Goal: Transaction & Acquisition: Obtain resource

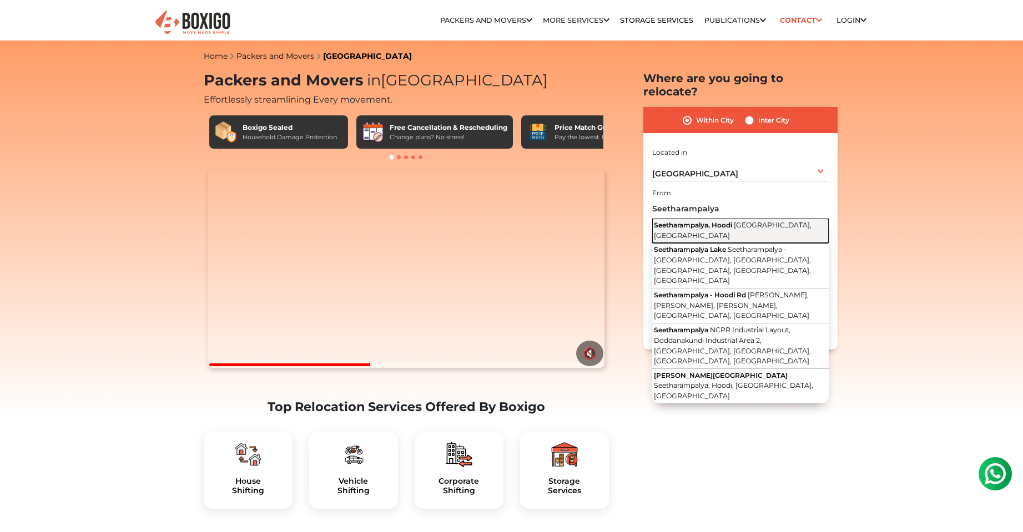
click at [732, 221] on span "Seetharampalya, Hoodi" at bounding box center [693, 225] width 78 height 8
type input "Seetharampalya, Hoodi, [GEOGRAPHIC_DATA], [GEOGRAPHIC_DATA]"
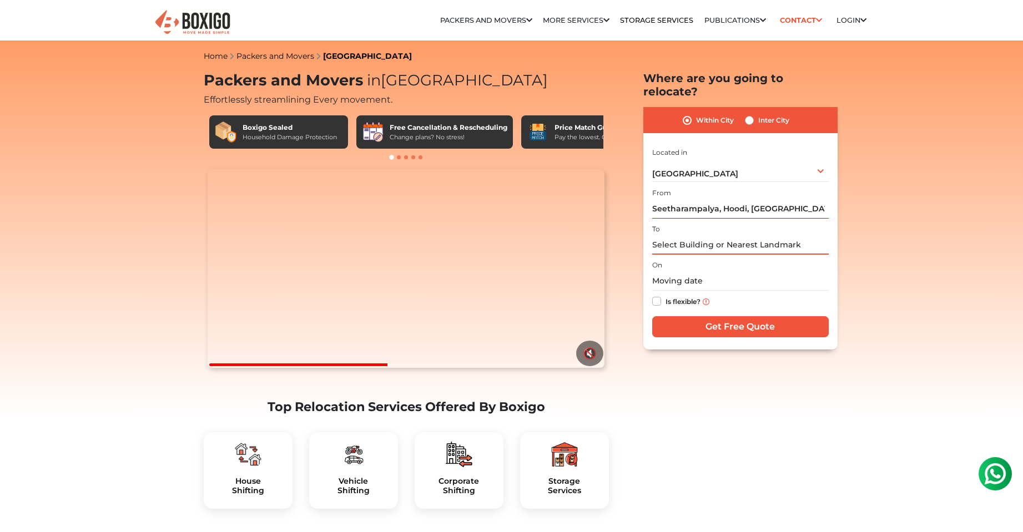
click at [703, 235] on input "text" at bounding box center [740, 244] width 177 height 19
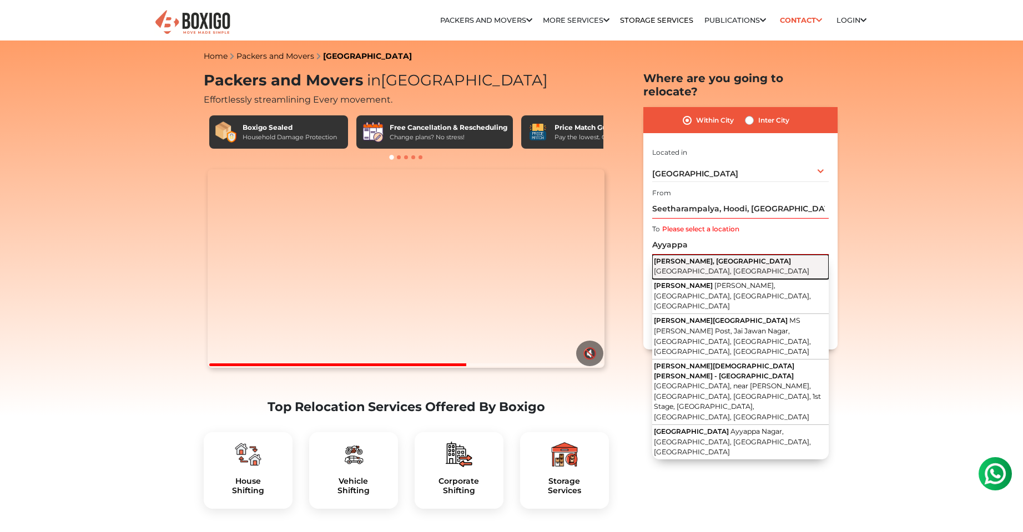
click at [702, 255] on button "Ayyappa Nagar, Krishnarajapuram Bengaluru, Karnataka" at bounding box center [740, 267] width 177 height 24
type input "Ayyappa Nagar, [GEOGRAPHIC_DATA], [GEOGRAPHIC_DATA], [GEOGRAPHIC_DATA]"
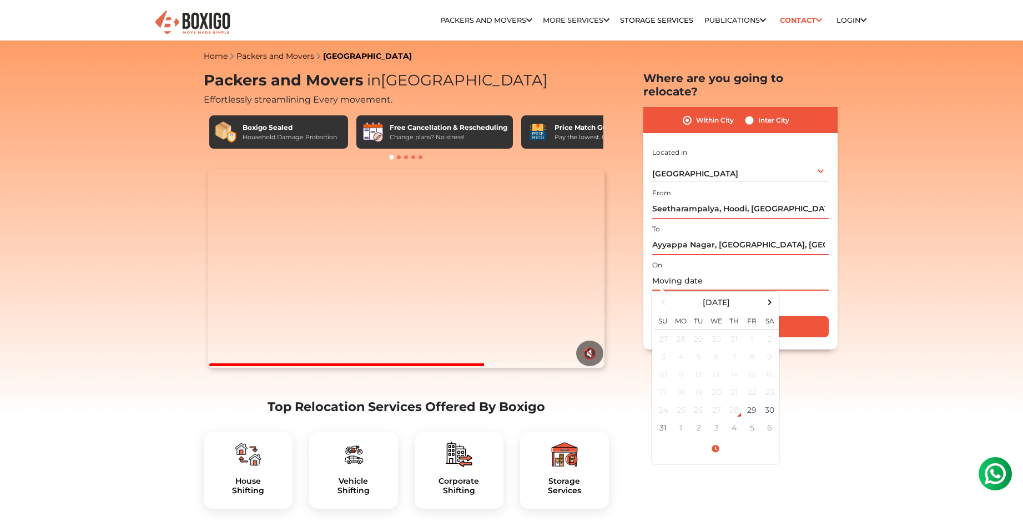
click at [679, 271] on input "text" at bounding box center [740, 280] width 177 height 19
click at [762, 294] on th at bounding box center [770, 302] width 18 height 16
click at [767, 384] on td "25" at bounding box center [770, 393] width 18 height 18
type input "10/25/2025 12:00 AM"
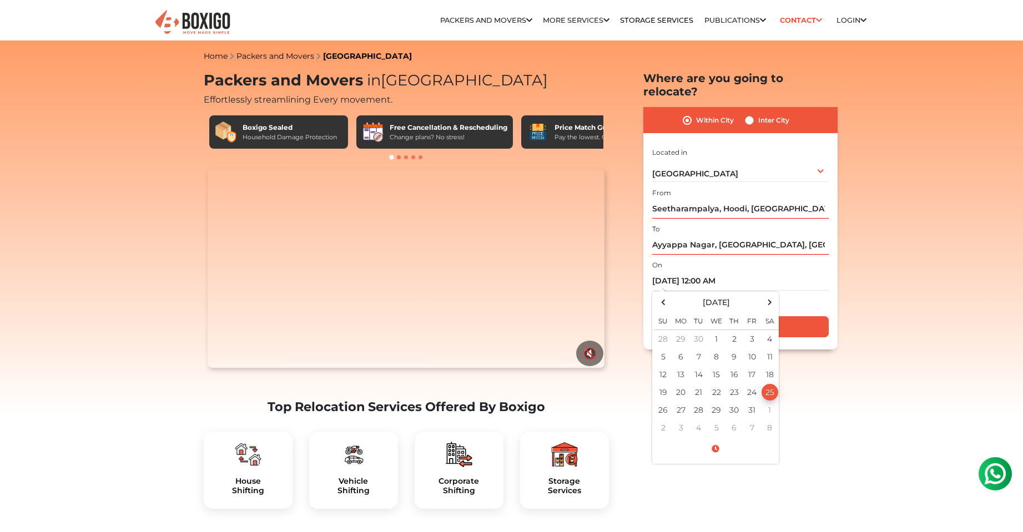
click at [820, 292] on div "Is flexible?" at bounding box center [740, 302] width 177 height 22
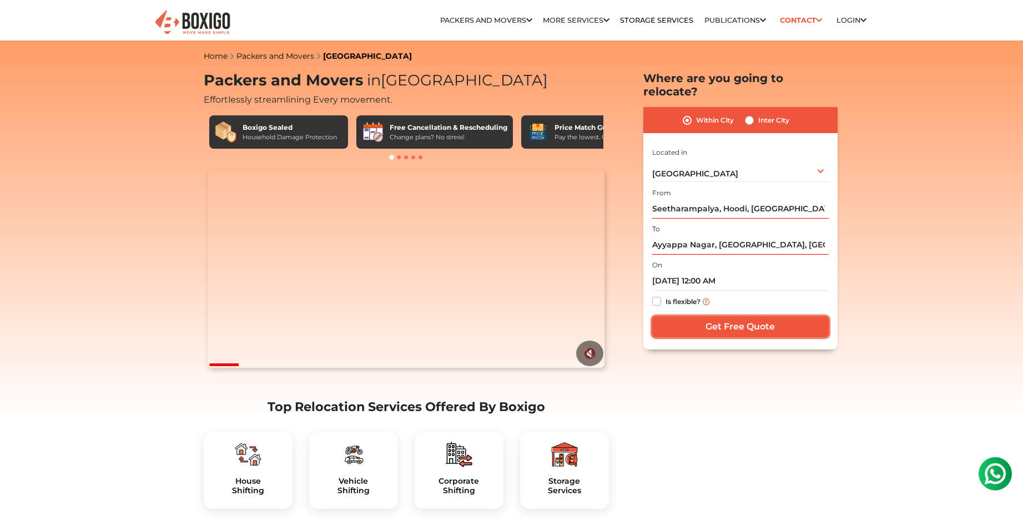
click at [799, 316] on input "Get Free Quote" at bounding box center [740, 326] width 177 height 21
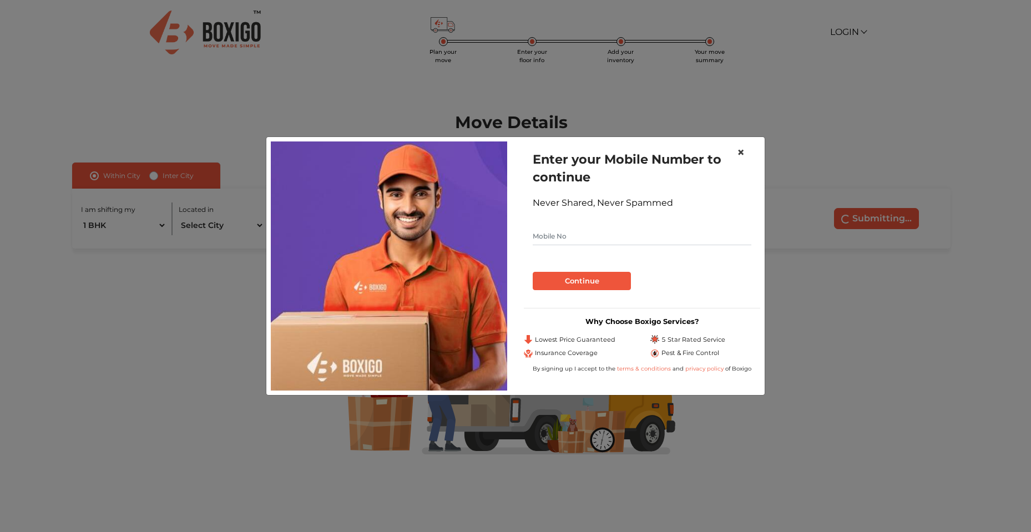
click at [741, 152] on span "×" at bounding box center [741, 152] width 8 height 16
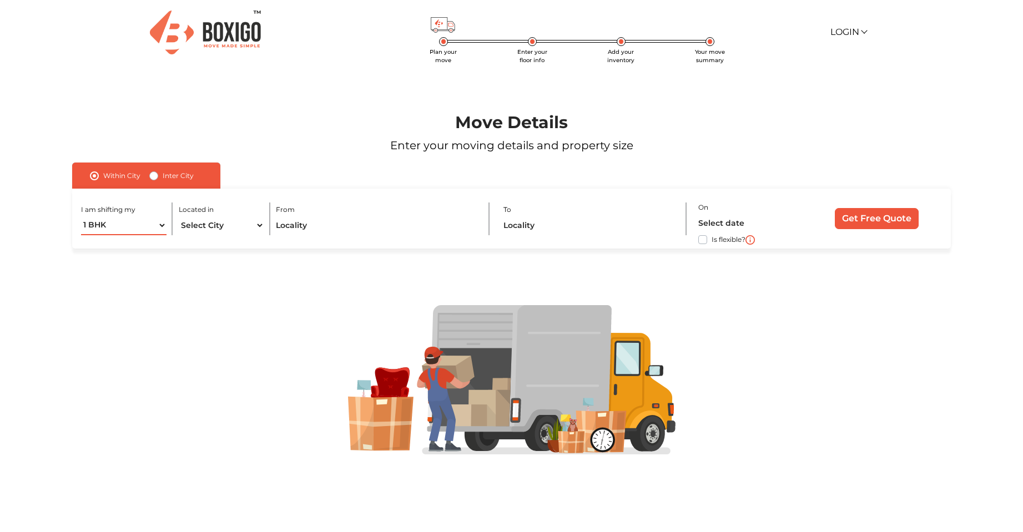
click at [161, 225] on select "1 BHK 2 BHK 3 BHK 3 + BHK FEW ITEMS" at bounding box center [123, 225] width 85 height 19
select select "2 BHK"
click at [81, 216] on select "1 BHK 2 BHK 3 BHK 3 + BHK FEW ITEMS" at bounding box center [123, 225] width 85 height 19
click at [222, 228] on select "Select City [GEOGRAPHIC_DATA] [GEOGRAPHIC_DATA] [GEOGRAPHIC_DATA] [GEOGRAPHIC_D…" at bounding box center [221, 225] width 85 height 19
select select "[GEOGRAPHIC_DATA]"
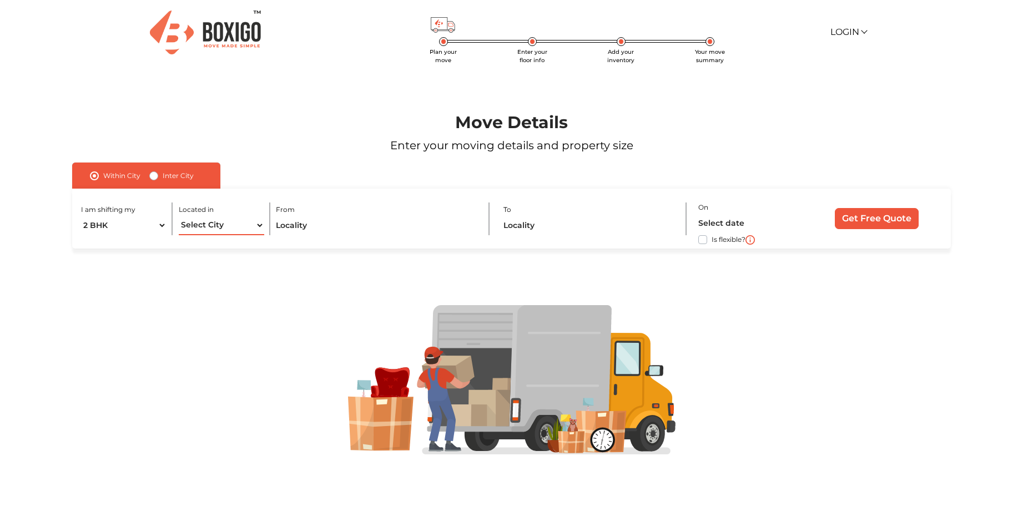
click at [179, 216] on select "Select City [GEOGRAPHIC_DATA] [GEOGRAPHIC_DATA] [GEOGRAPHIC_DATA] [GEOGRAPHIC_D…" at bounding box center [221, 225] width 85 height 19
click at [299, 225] on input "text" at bounding box center [376, 225] width 201 height 19
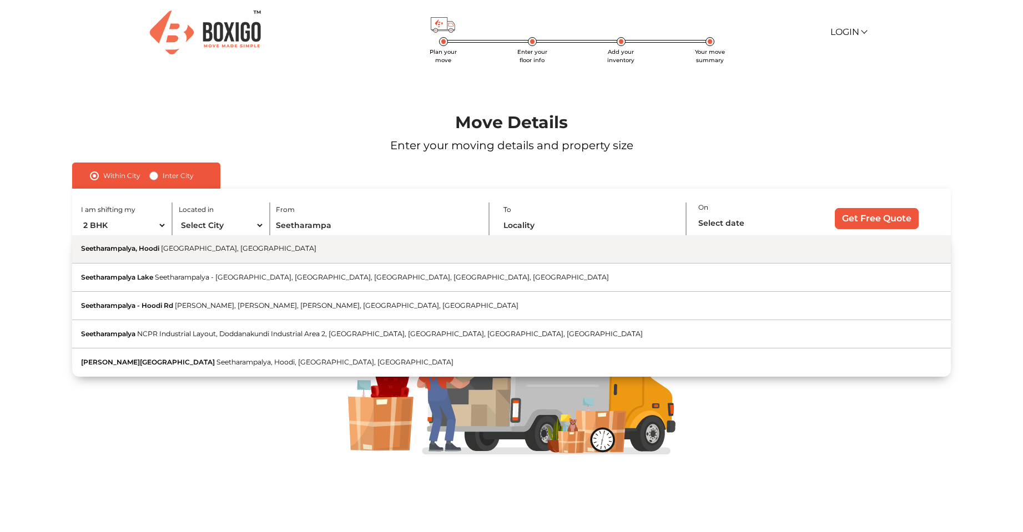
click at [175, 259] on button "Seetharampalya, Hoodi [GEOGRAPHIC_DATA], [GEOGRAPHIC_DATA]" at bounding box center [511, 249] width 878 height 28
type input "Seetharampalya, Hoodi, [GEOGRAPHIC_DATA], [GEOGRAPHIC_DATA]"
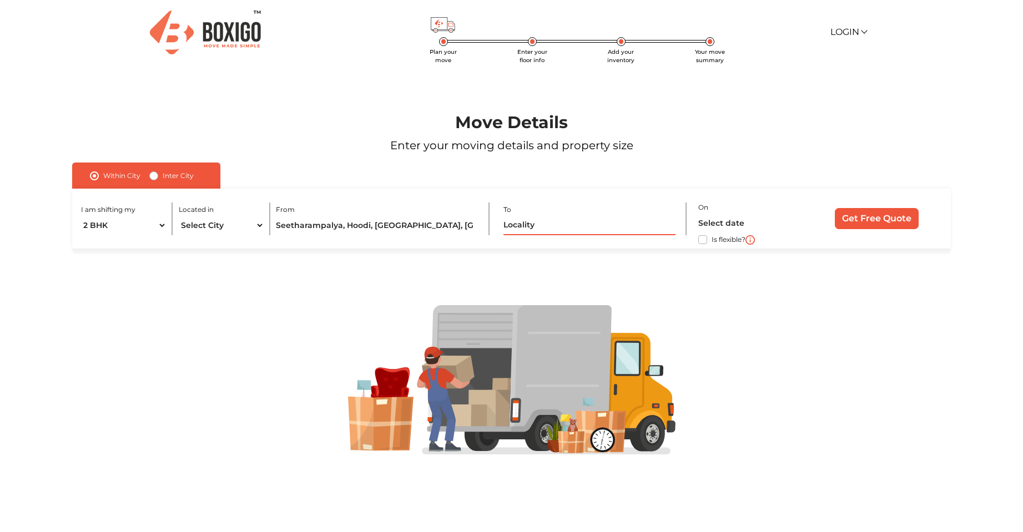
click at [516, 232] on input "text" at bounding box center [589, 225] width 172 height 19
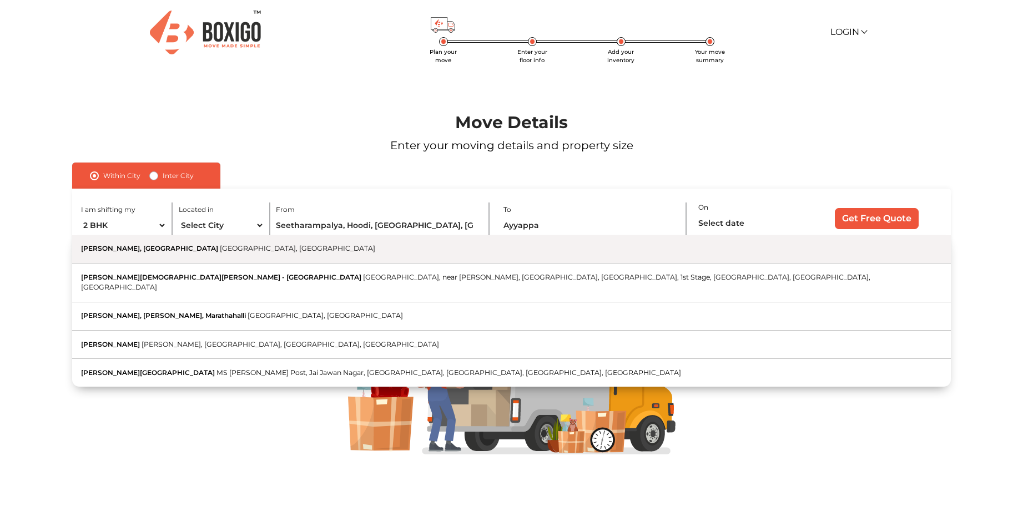
click at [185, 251] on span "[PERSON_NAME], [GEOGRAPHIC_DATA]" at bounding box center [149, 248] width 137 height 8
type input "Ayyappa Nagar, [GEOGRAPHIC_DATA], [GEOGRAPHIC_DATA], [GEOGRAPHIC_DATA]"
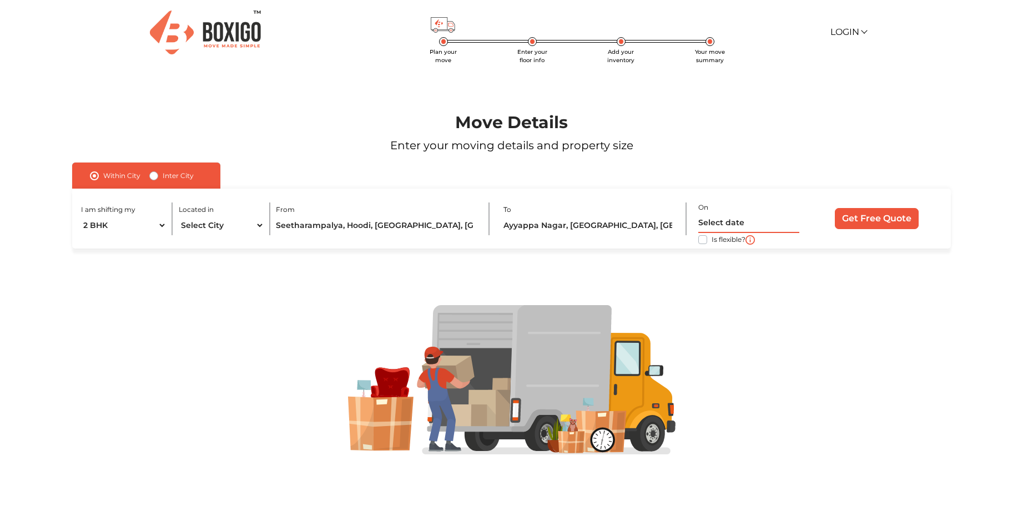
click at [752, 224] on input "text" at bounding box center [748, 223] width 101 height 19
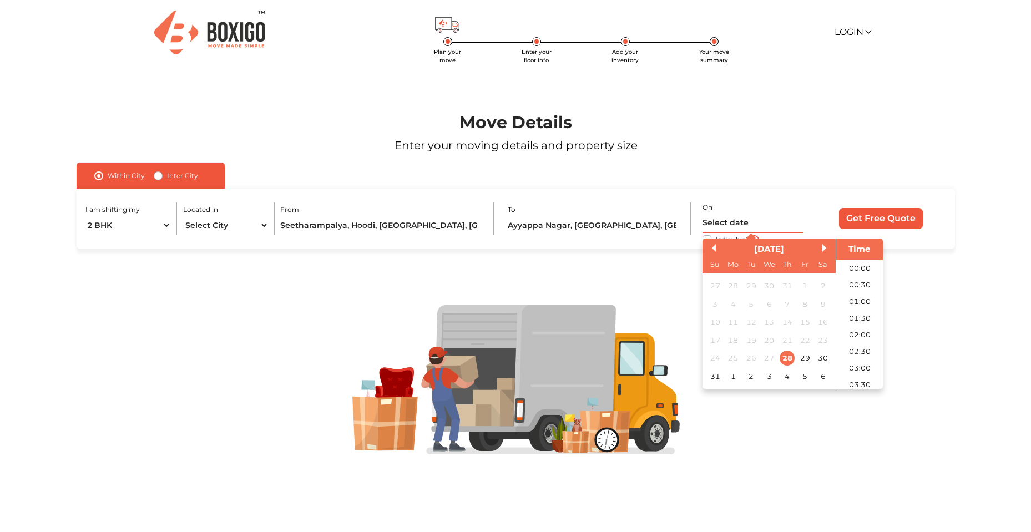
scroll to position [394, 0]
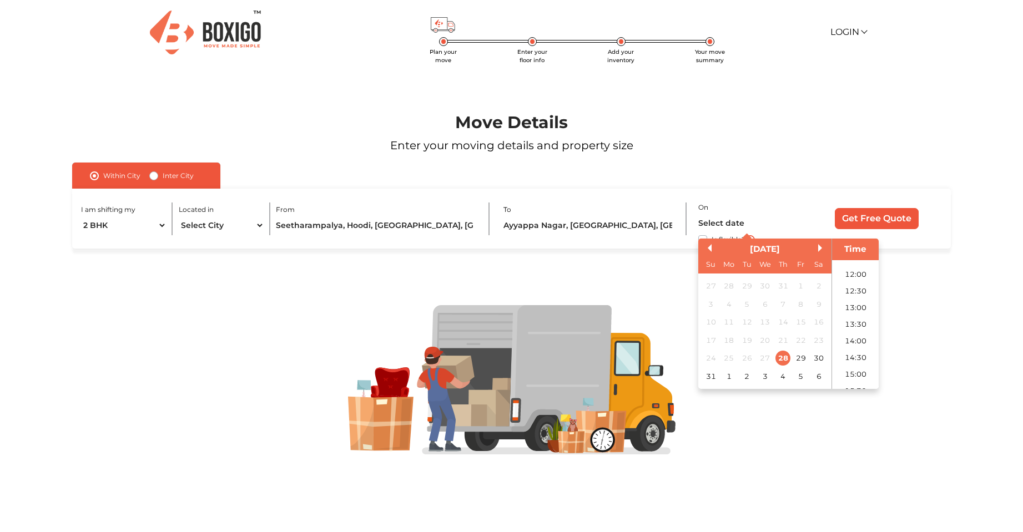
click at [819, 252] on div "[DATE]" at bounding box center [764, 249] width 133 height 13
click at [819, 246] on button "Next Month" at bounding box center [822, 248] width 8 height 8
click at [714, 355] on div "26" at bounding box center [710, 358] width 15 height 15
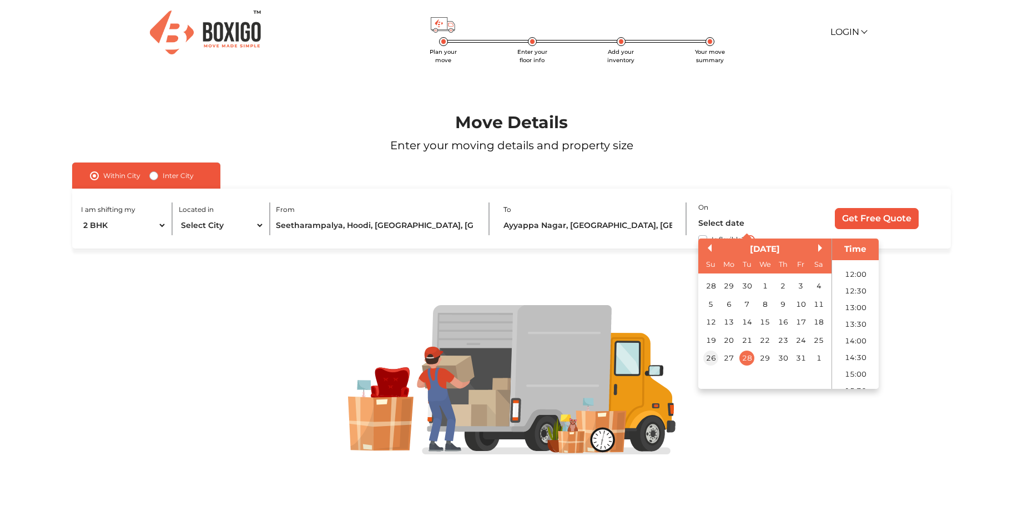
type input "[DATE] 12:00 AM"
click at [801, 153] on p "Enter your moving details and property size" at bounding box center [511, 145] width 941 height 17
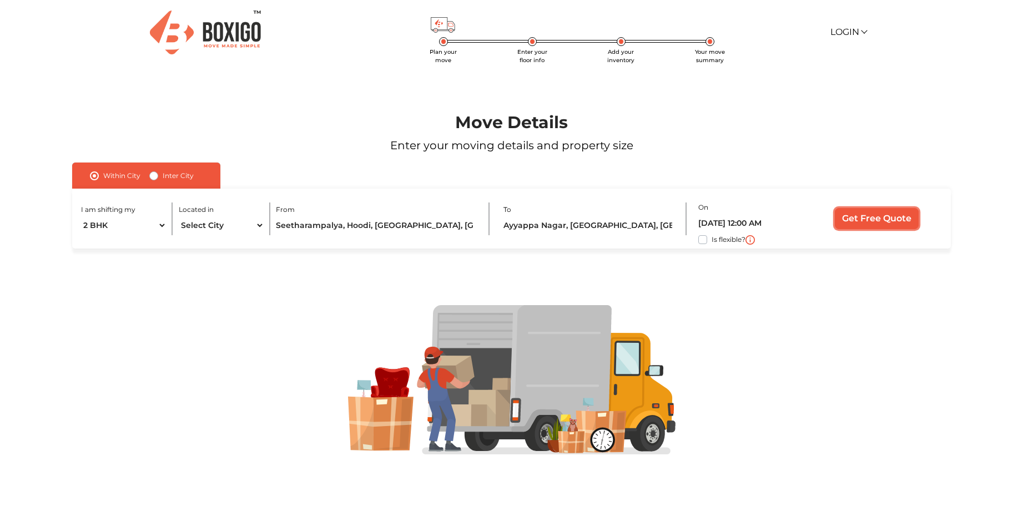
click at [843, 218] on input "Get Free Quote" at bounding box center [877, 218] width 84 height 21
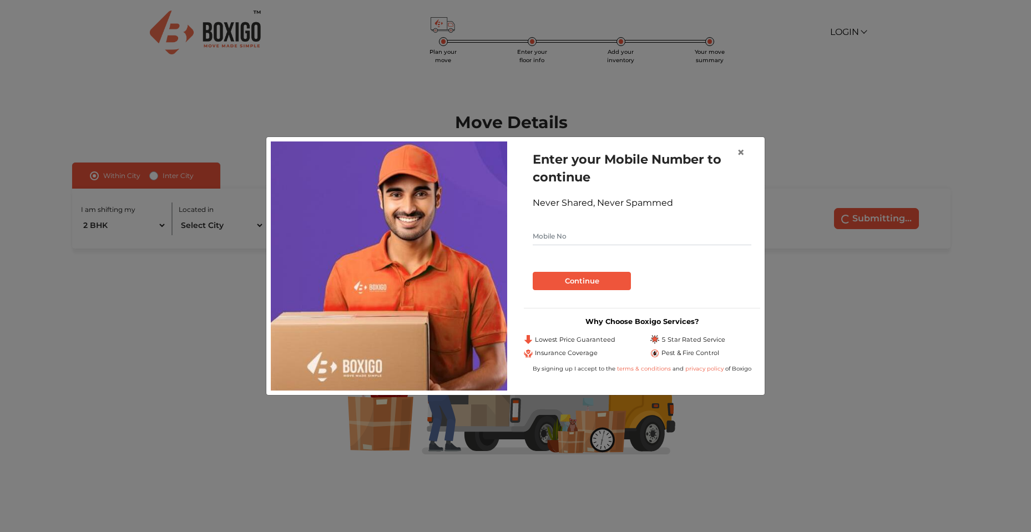
click at [627, 238] on input "text" at bounding box center [642, 237] width 219 height 18
type input "9994979431"
click at [606, 286] on button "Continue" at bounding box center [582, 281] width 98 height 19
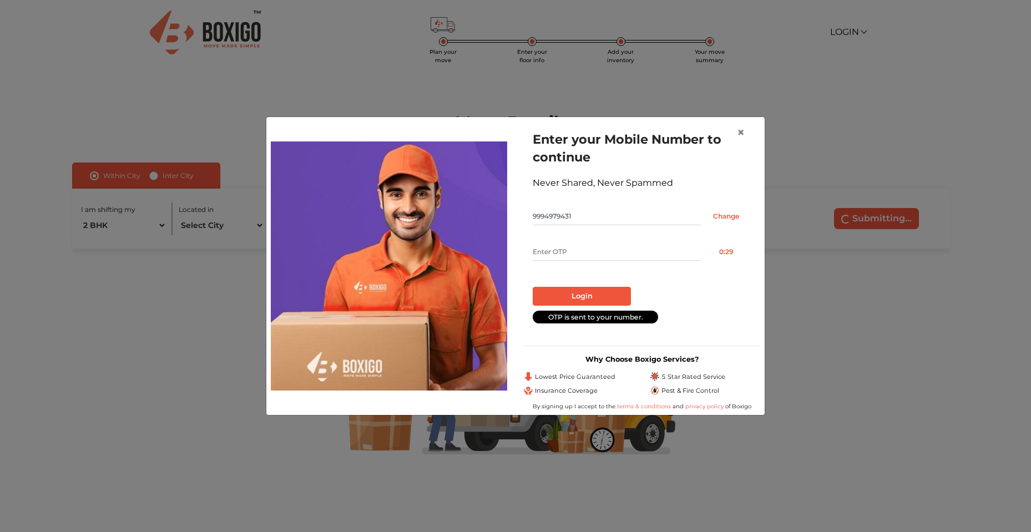
click at [598, 251] on input "text" at bounding box center [617, 252] width 168 height 18
type input "6129"
click at [547, 297] on button "Login" at bounding box center [582, 296] width 98 height 19
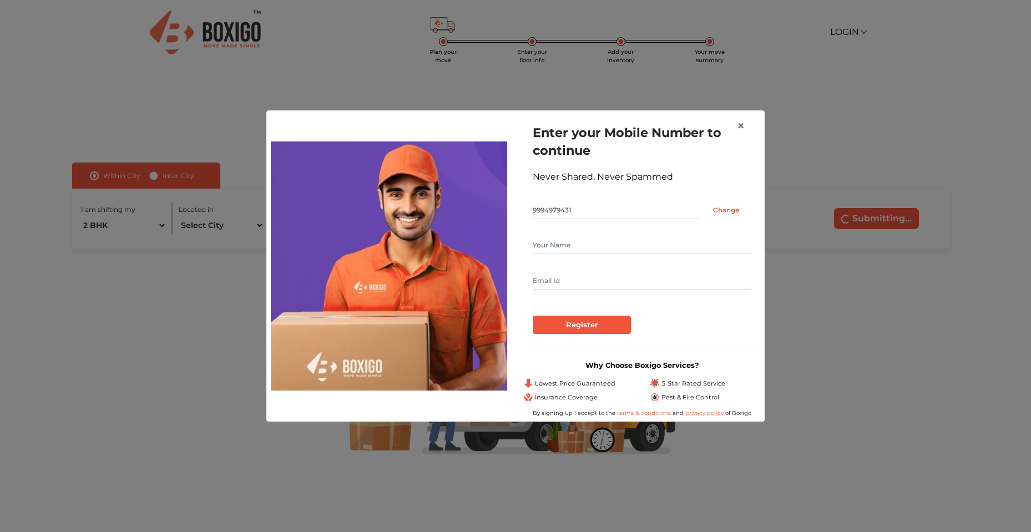
click at [555, 251] on input "text" at bounding box center [642, 245] width 219 height 18
type input "[PERSON_NAME]"
click at [553, 272] on input "text" at bounding box center [642, 281] width 219 height 18
type input "[EMAIL_ADDRESS][DOMAIN_NAME]"
click at [711, 298] on form "Enter your Mobile Number to continue Never Shared, Never Spammed 9994979431 Cha…" at bounding box center [642, 229] width 219 height 210
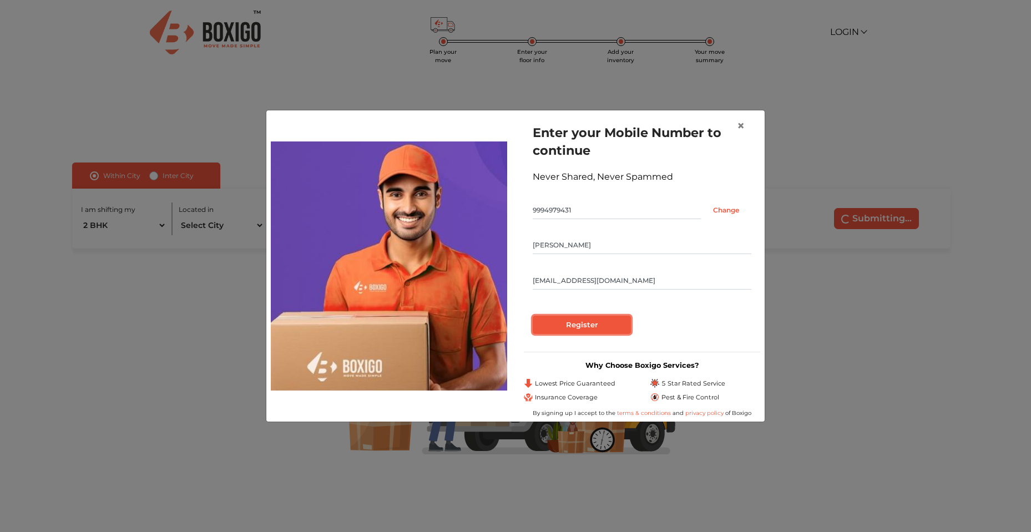
click at [582, 327] on input "Register" at bounding box center [582, 325] width 98 height 19
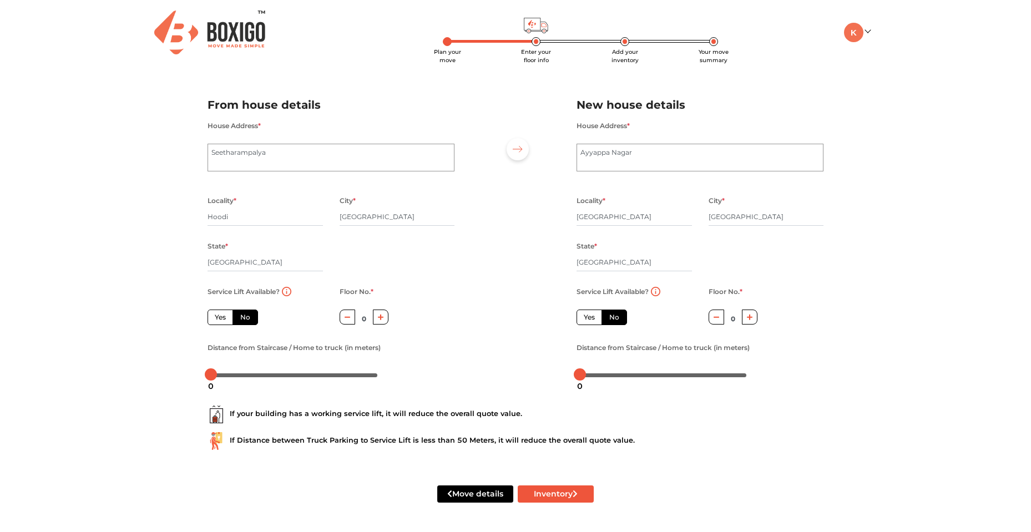
click at [253, 316] on label "No" at bounding box center [246, 318] width 26 height 16
click at [248, 316] on input "No" at bounding box center [243, 315] width 7 height 7
click at [240, 319] on label "No" at bounding box center [246, 318] width 26 height 16
click at [240, 319] on input "No" at bounding box center [243, 315] width 7 height 7
click at [587, 316] on label "Yes" at bounding box center [590, 318] width 26 height 16
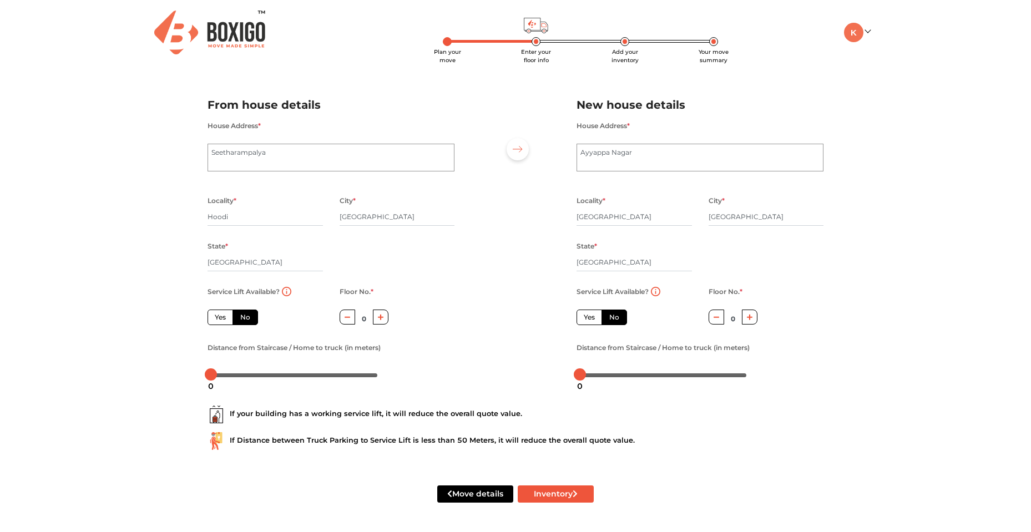
click at [587, 316] on input "Yes" at bounding box center [587, 315] width 7 height 7
radio input "true"
radio input "false"
click at [375, 316] on button "button" at bounding box center [381, 317] width 16 height 15
type input "1"
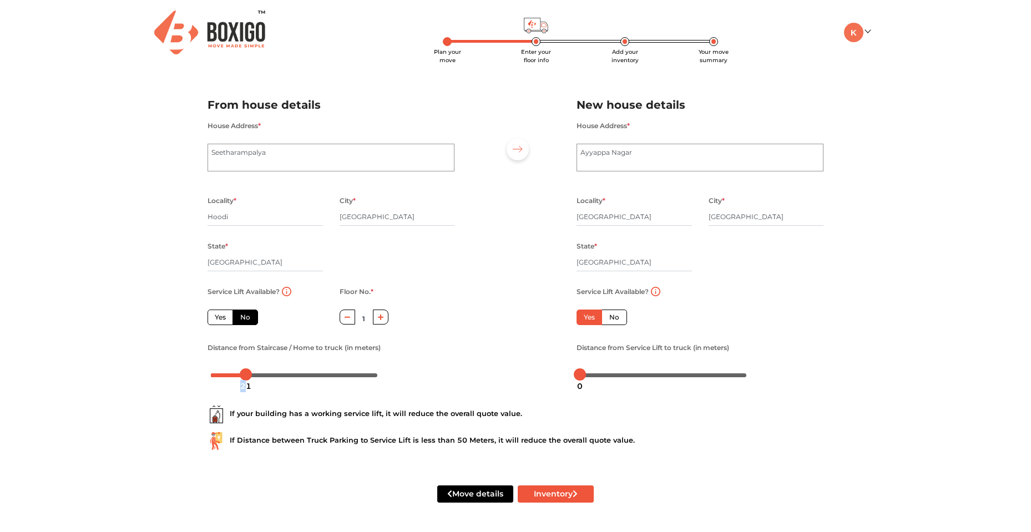
drag, startPoint x: 213, startPoint y: 376, endPoint x: 246, endPoint y: 379, distance: 32.8
click at [246, 379] on div "21" at bounding box center [246, 386] width 20 height 19
drag, startPoint x: 248, startPoint y: 375, endPoint x: 238, endPoint y: 376, distance: 10.6
click at [238, 376] on div at bounding box center [236, 375] width 12 height 12
drag, startPoint x: 238, startPoint y: 376, endPoint x: 230, endPoint y: 377, distance: 7.8
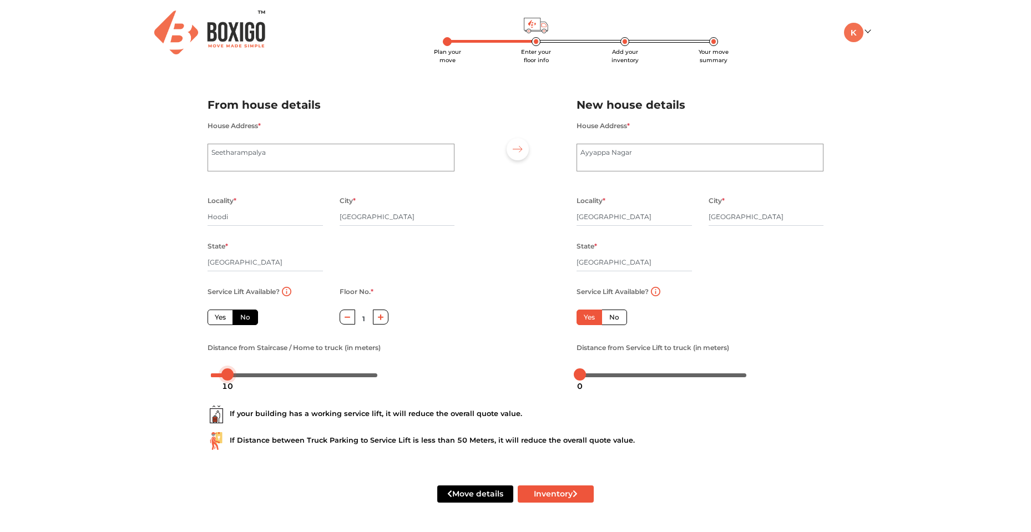
click at [230, 377] on body "Plan your move Enter your floor info Add your inventory Your move summary My Mo…" at bounding box center [515, 266] width 1031 height 532
drag, startPoint x: 579, startPoint y: 374, endPoint x: 624, endPoint y: 376, distance: 45.0
click at [624, 376] on body "Plan your move Enter your floor info Add your inventory Your move summary My Mo…" at bounding box center [515, 266] width 1031 height 532
drag, startPoint x: 625, startPoint y: 376, endPoint x: 616, endPoint y: 377, distance: 9.5
click at [616, 377] on div "27" at bounding box center [625, 386] width 20 height 19
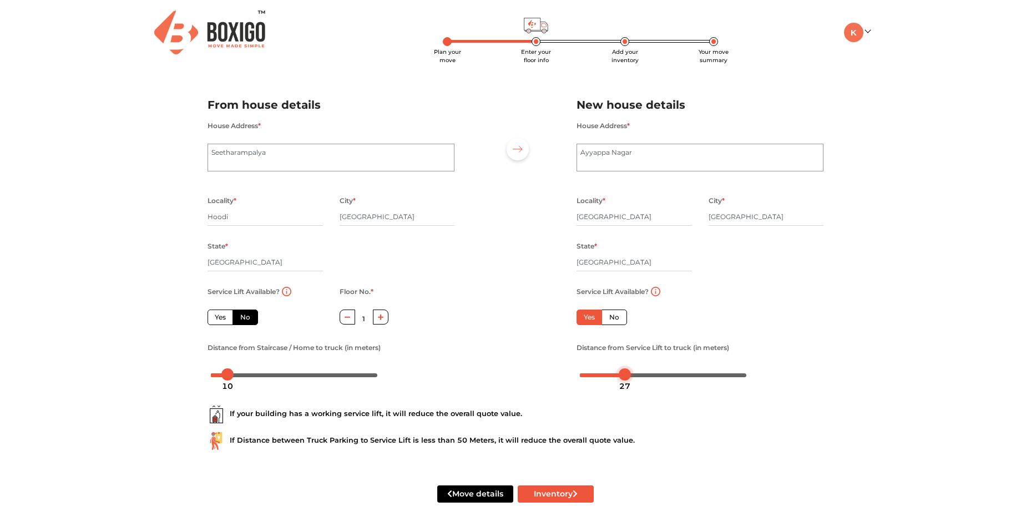
click at [614, 375] on div at bounding box center [663, 374] width 167 height 7
click at [619, 375] on div at bounding box center [618, 375] width 12 height 12
click at [616, 376] on div at bounding box center [615, 375] width 12 height 12
click at [611, 377] on div "21" at bounding box center [615, 386] width 20 height 19
click at [609, 373] on div at bounding box center [615, 375] width 12 height 12
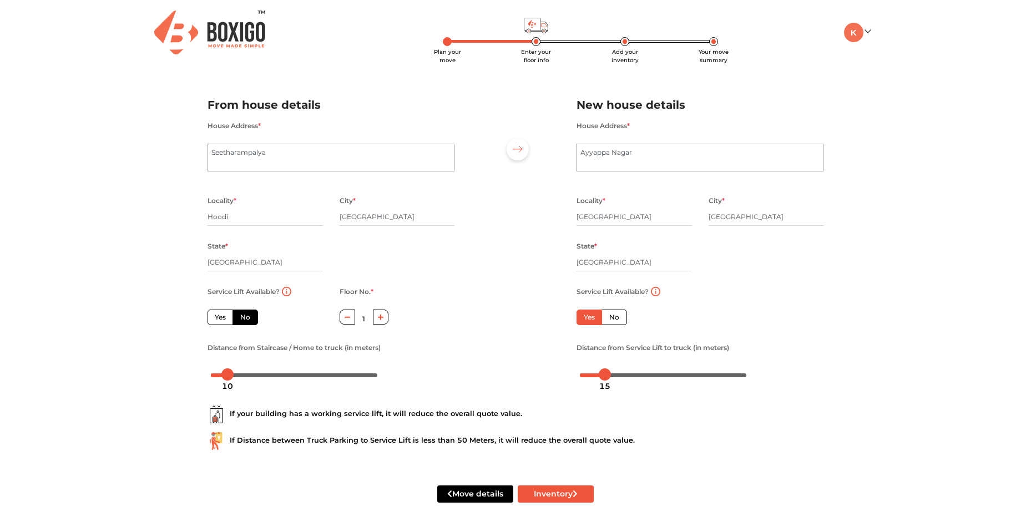
click at [606, 375] on div at bounding box center [663, 374] width 167 height 7
click at [613, 376] on div at bounding box center [663, 374] width 167 height 7
click at [569, 492] on button "Inventory" at bounding box center [556, 494] width 76 height 17
radio input "true"
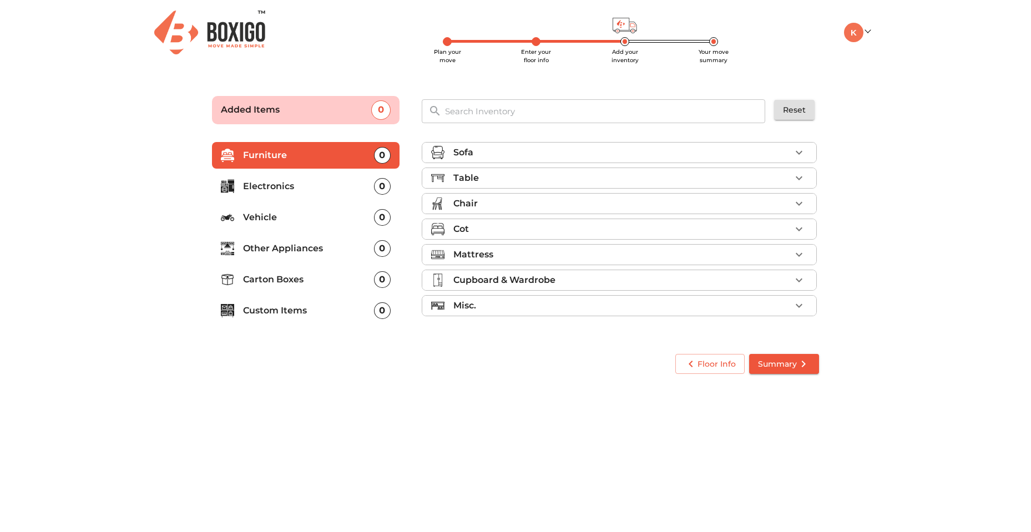
click at [487, 152] on div "Sofa" at bounding box center [621, 152] width 337 height 13
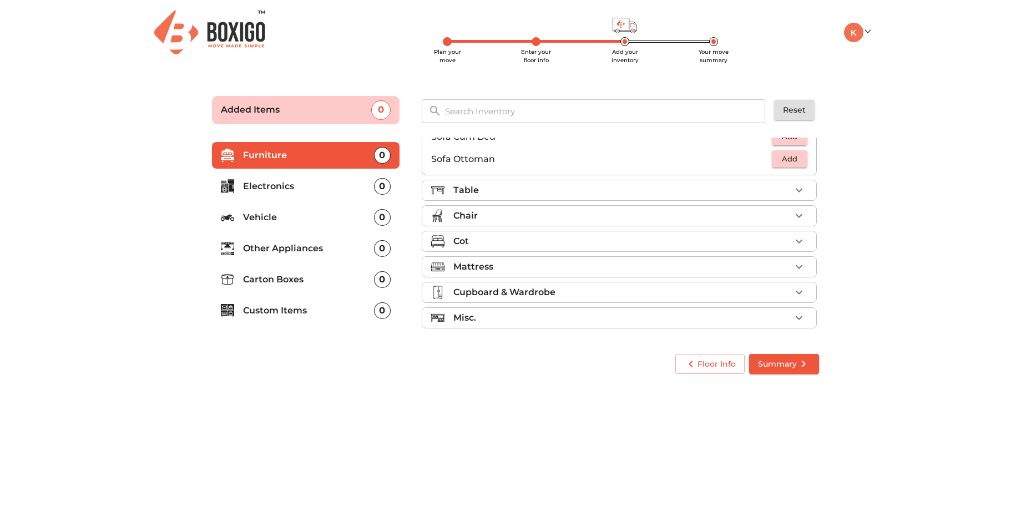
scroll to position [275, 0]
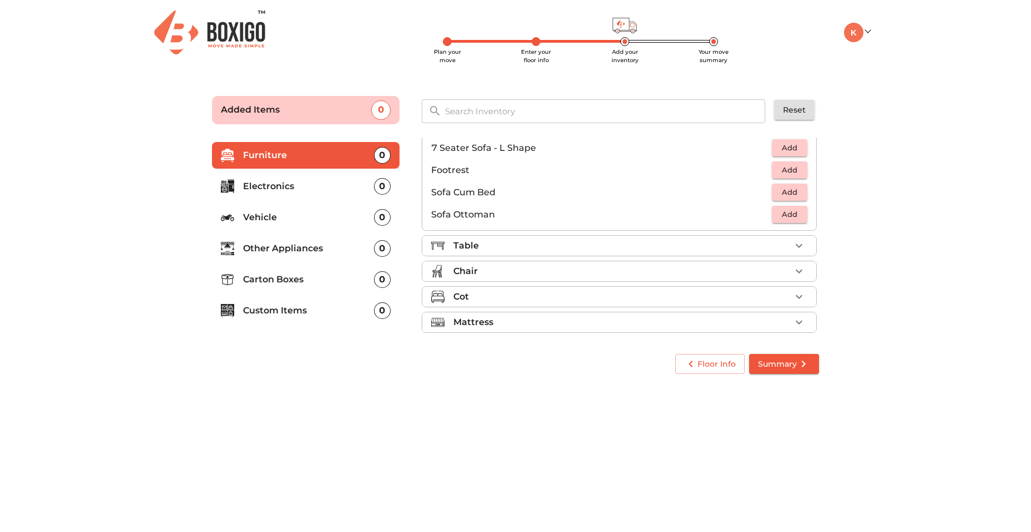
click at [780, 192] on span "Add" at bounding box center [790, 192] width 24 height 13
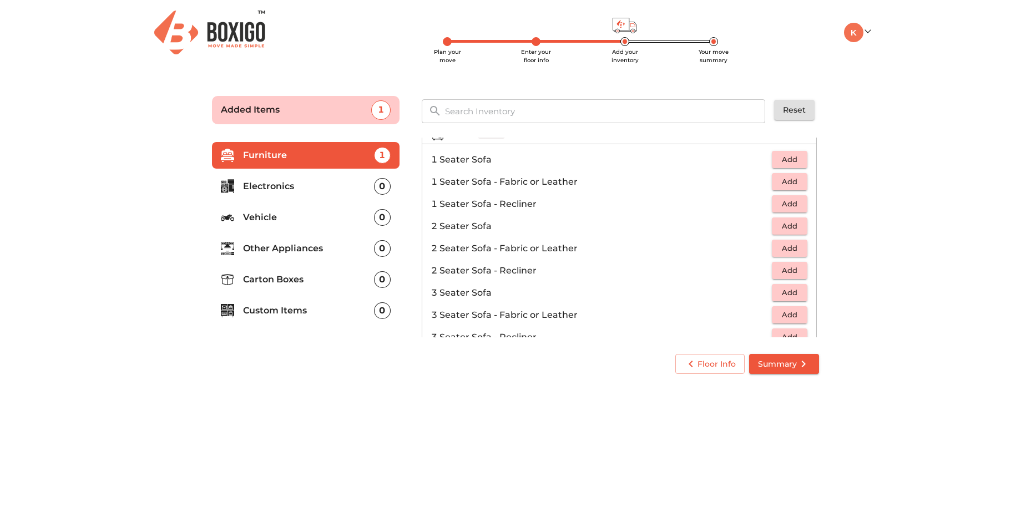
scroll to position [0, 0]
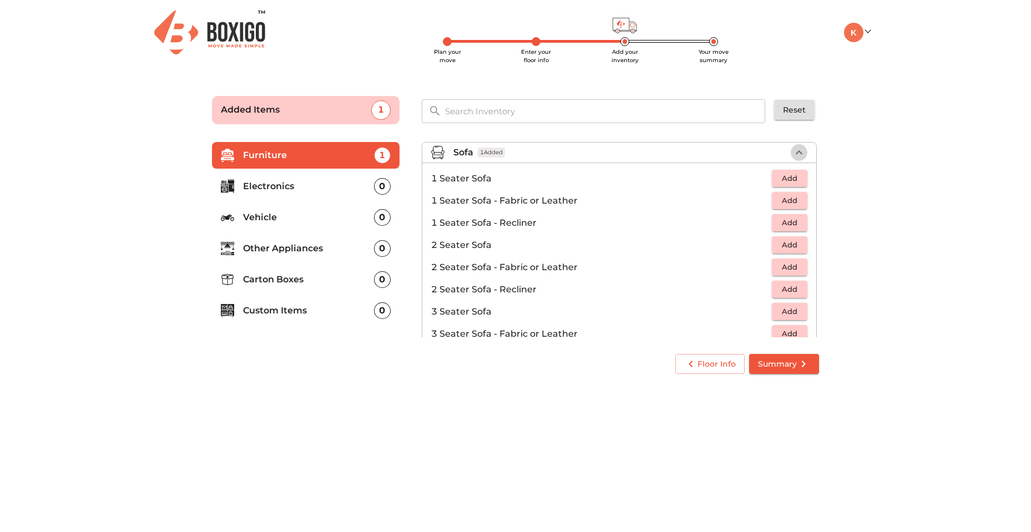
click at [793, 153] on icon "button" at bounding box center [799, 152] width 13 height 13
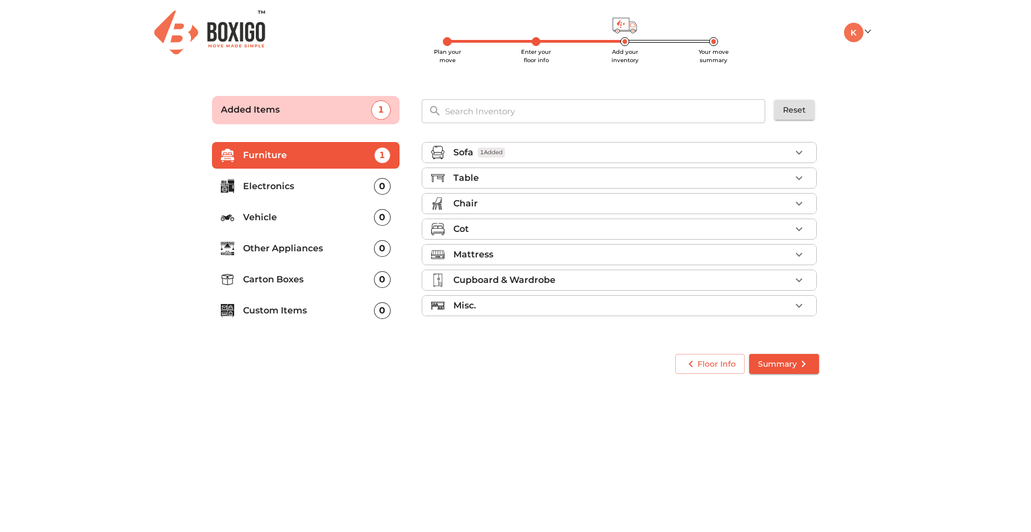
click at [556, 177] on div "Table" at bounding box center [621, 178] width 337 height 13
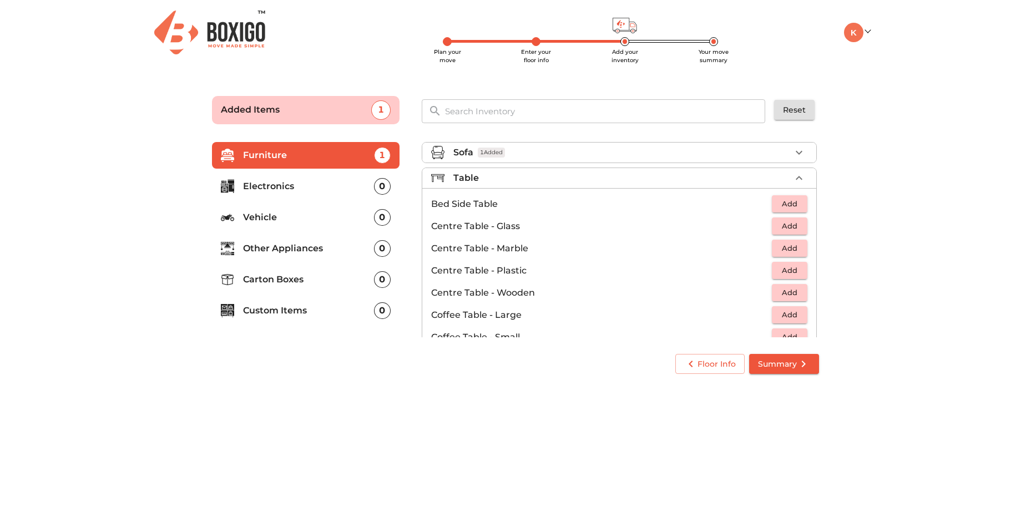
click at [782, 269] on span "Add" at bounding box center [790, 270] width 24 height 13
click at [796, 178] on icon "button" at bounding box center [799, 178] width 7 height 4
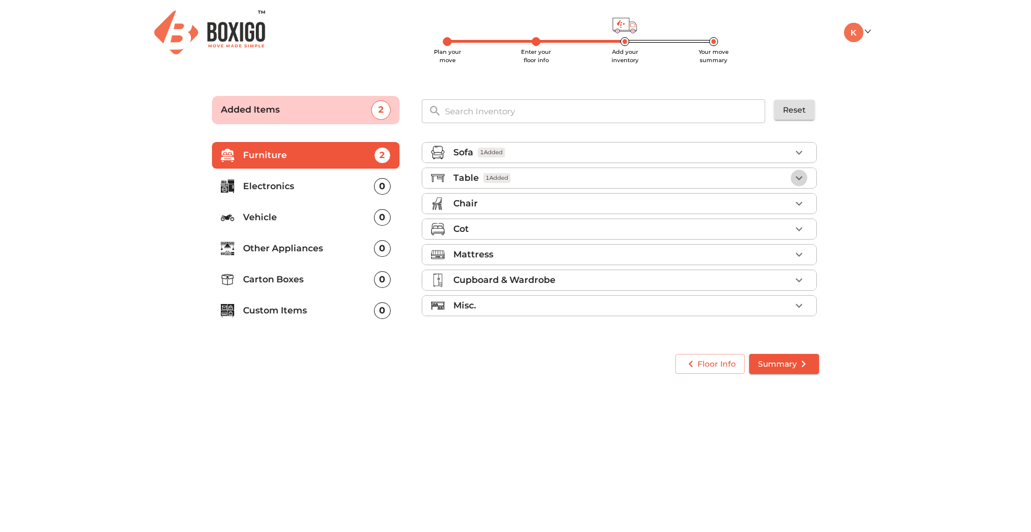
click at [793, 178] on icon "button" at bounding box center [799, 178] width 13 height 13
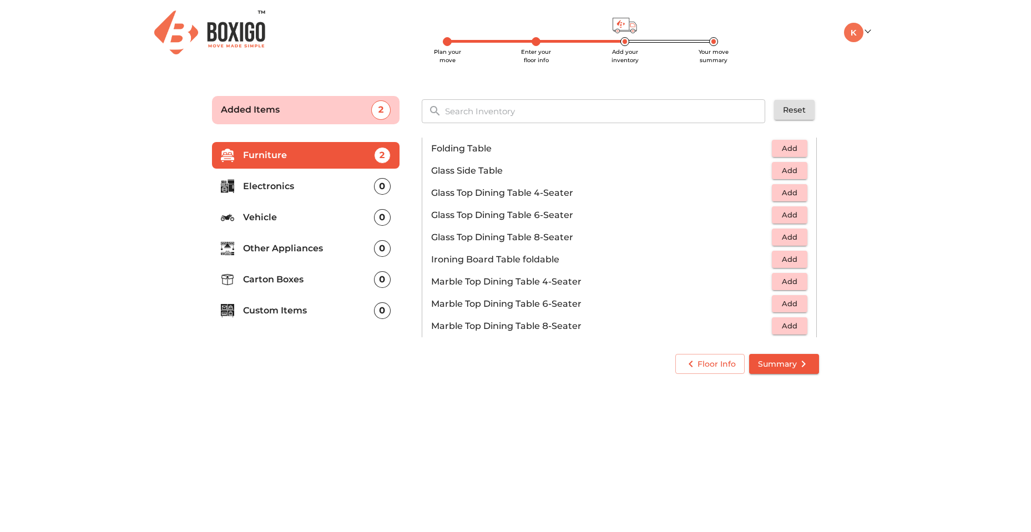
scroll to position [444, 0]
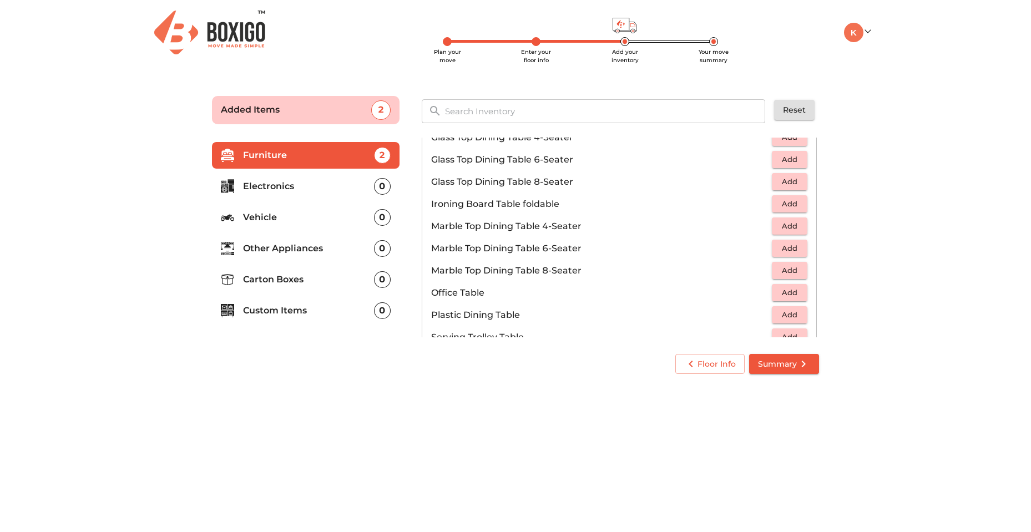
click at [778, 293] on span "Add" at bounding box center [790, 292] width 24 height 13
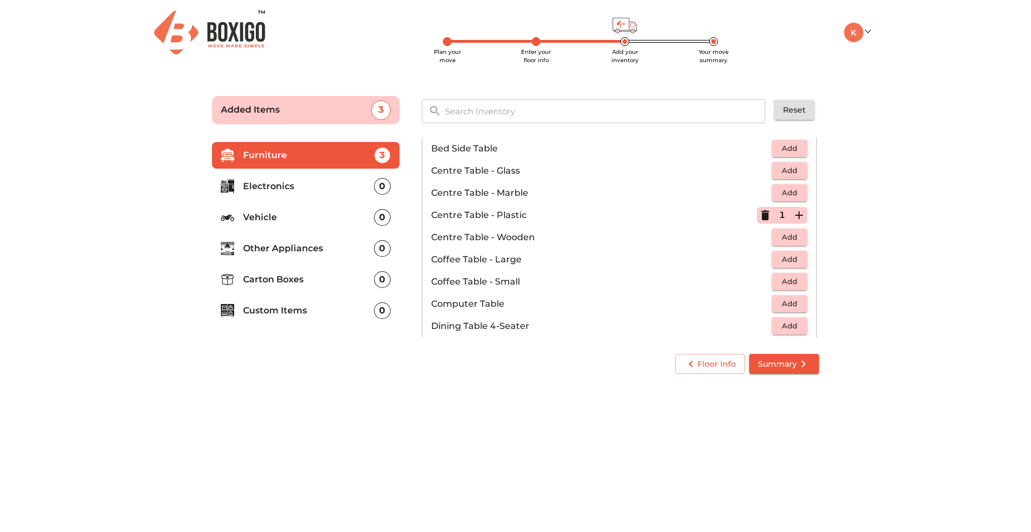
scroll to position [0, 0]
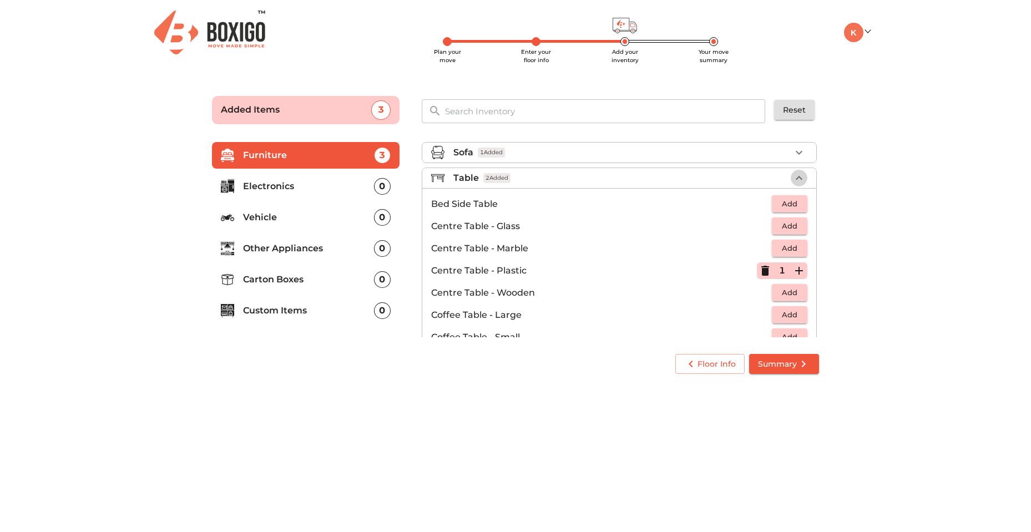
click at [794, 178] on icon "button" at bounding box center [799, 178] width 13 height 13
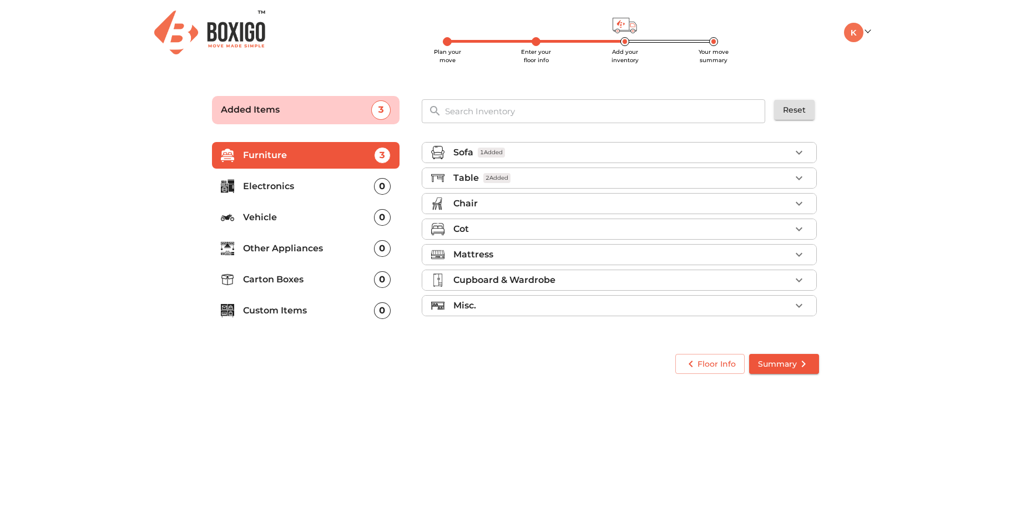
click at [571, 210] on li "Chair" at bounding box center [619, 204] width 394 height 20
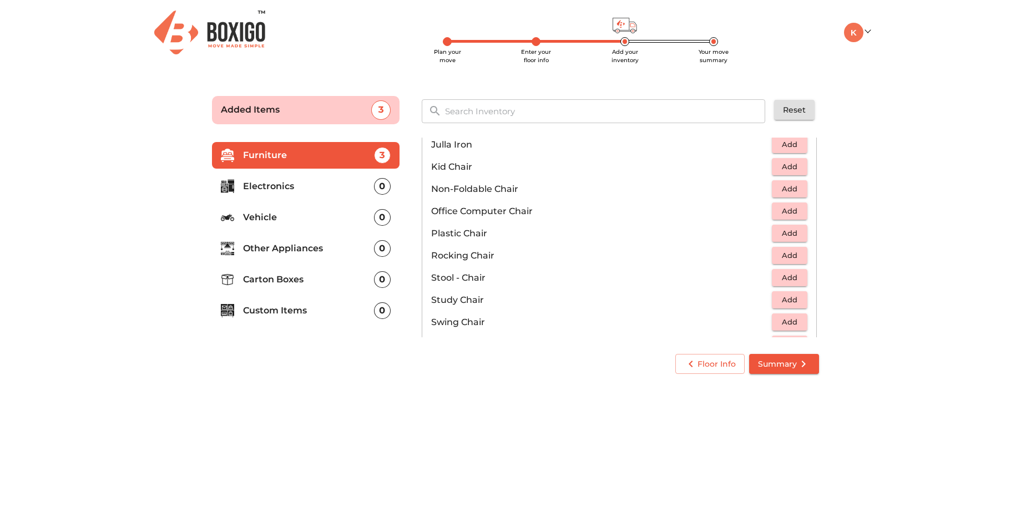
scroll to position [335, 0]
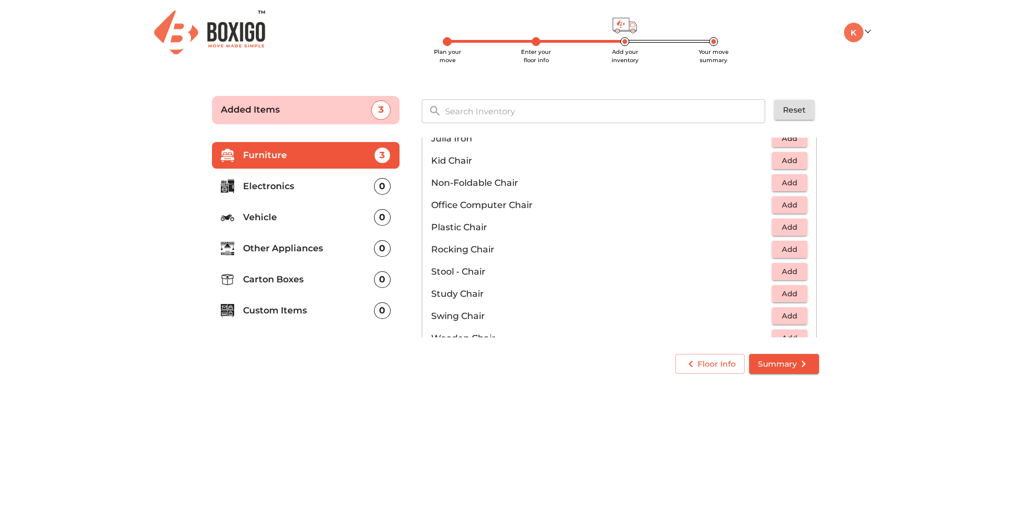
click at [781, 273] on span "Add" at bounding box center [790, 271] width 24 height 13
click at [788, 228] on span "Add" at bounding box center [790, 227] width 24 height 13
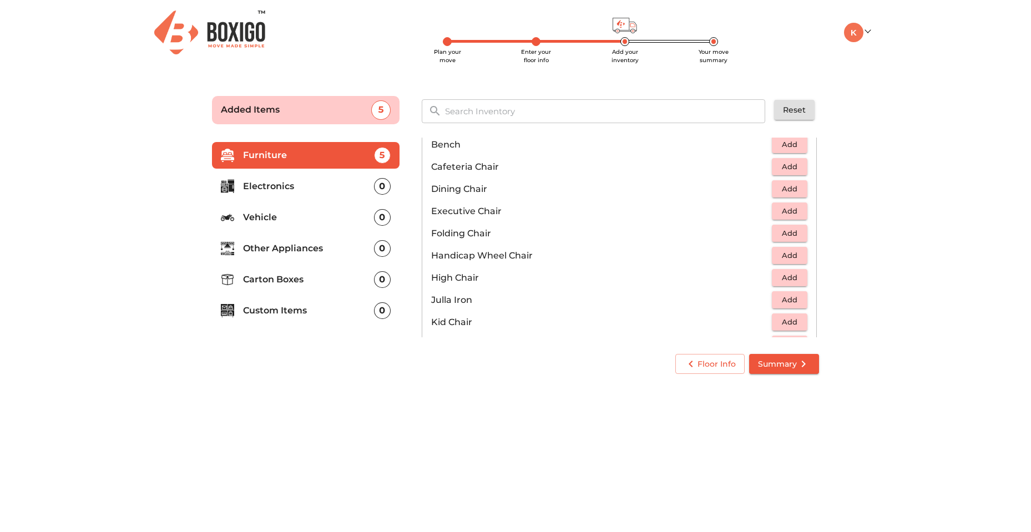
scroll to position [175, 0]
click at [783, 207] on span "Add" at bounding box center [790, 209] width 24 height 13
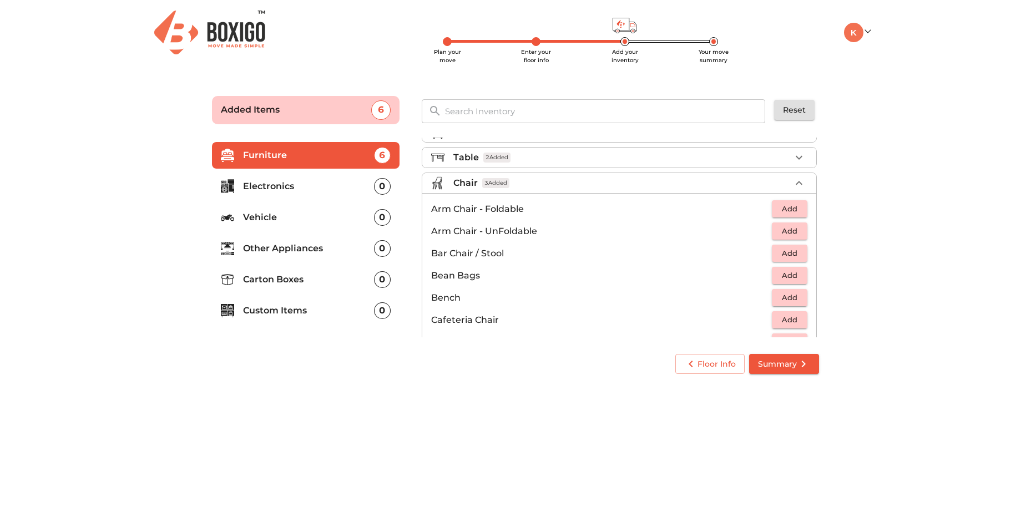
scroll to position [1, 0]
click at [793, 200] on icon "button" at bounding box center [799, 202] width 13 height 13
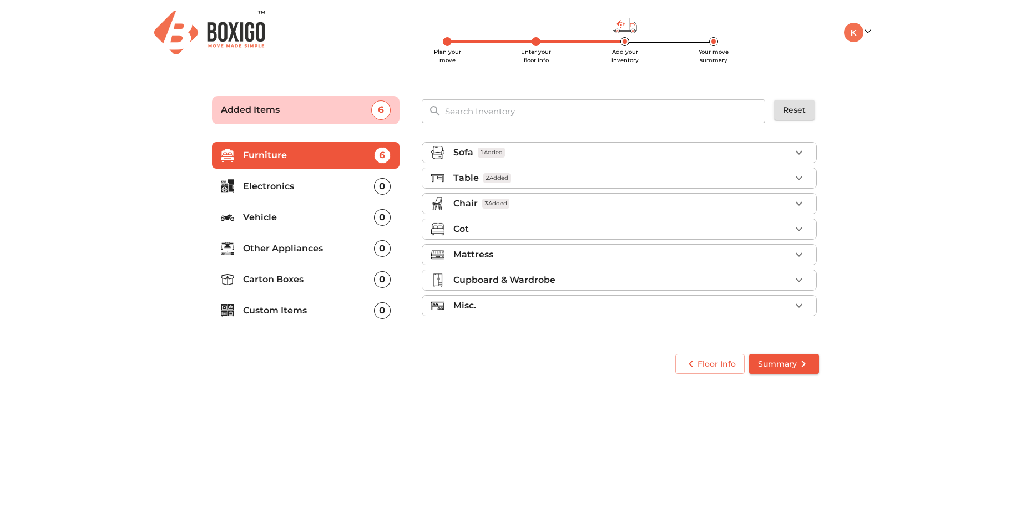
scroll to position [0, 0]
click at [653, 226] on div "Cot" at bounding box center [621, 229] width 337 height 13
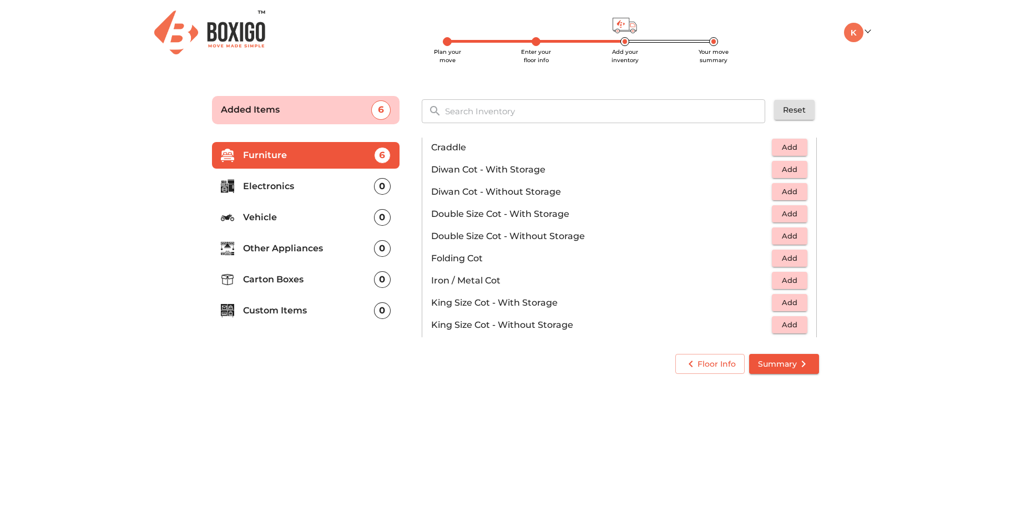
scroll to position [111, 0]
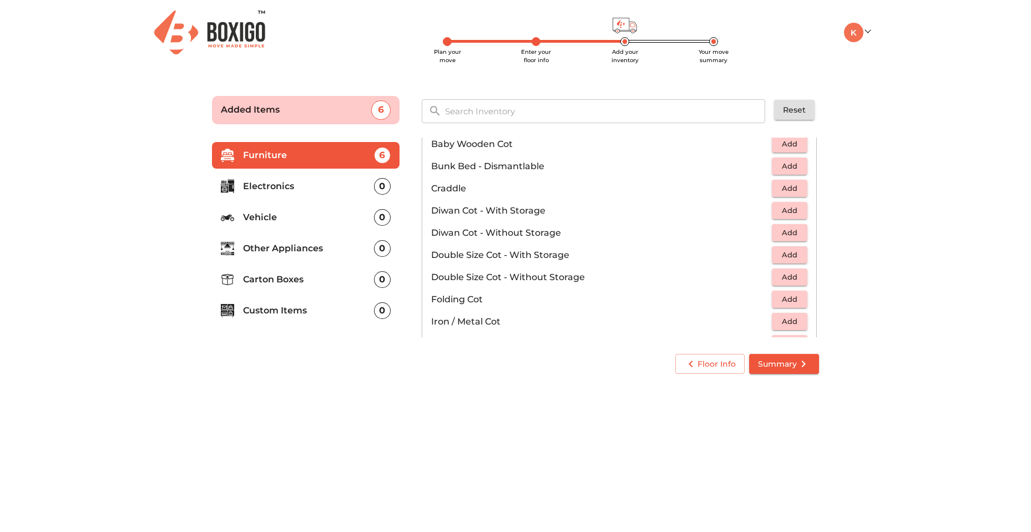
click at [778, 231] on span "Add" at bounding box center [790, 232] width 24 height 13
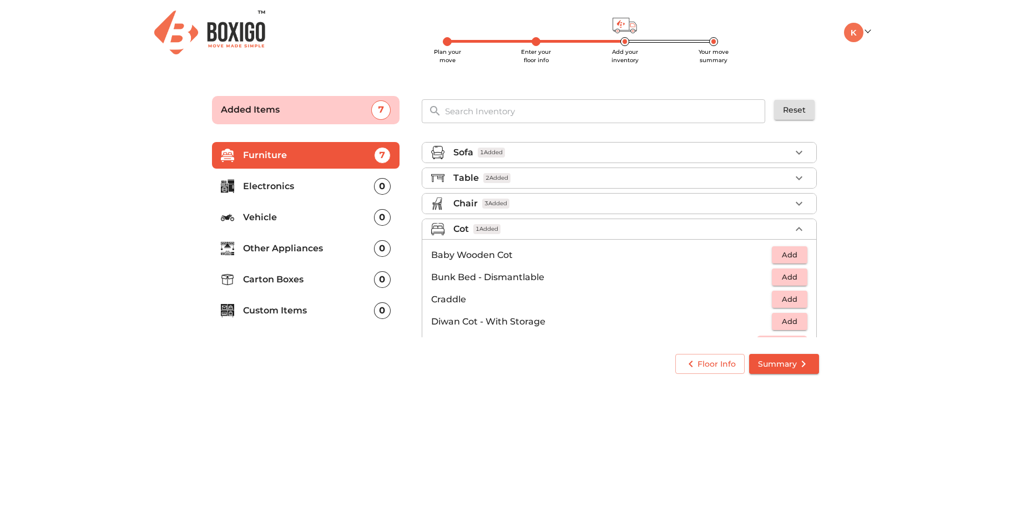
click at [548, 225] on div "Cot 1 Added" at bounding box center [621, 229] width 337 height 13
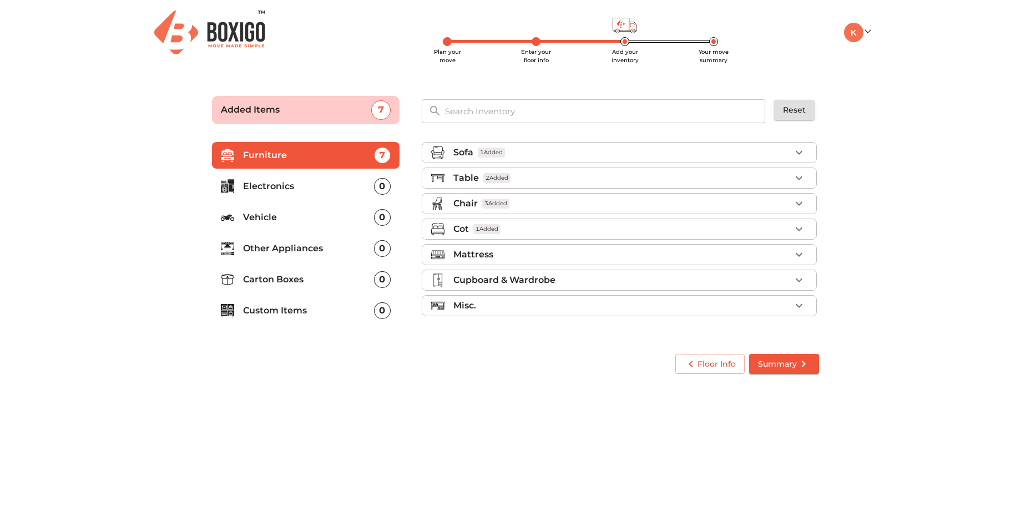
click at [563, 150] on div "Sofa 1 Added" at bounding box center [621, 152] width 337 height 13
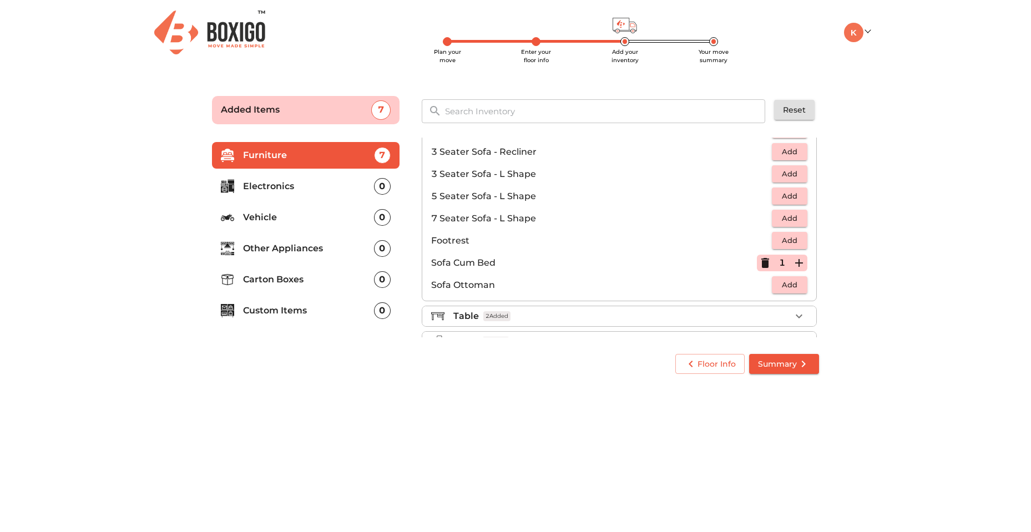
scroll to position [278, 0]
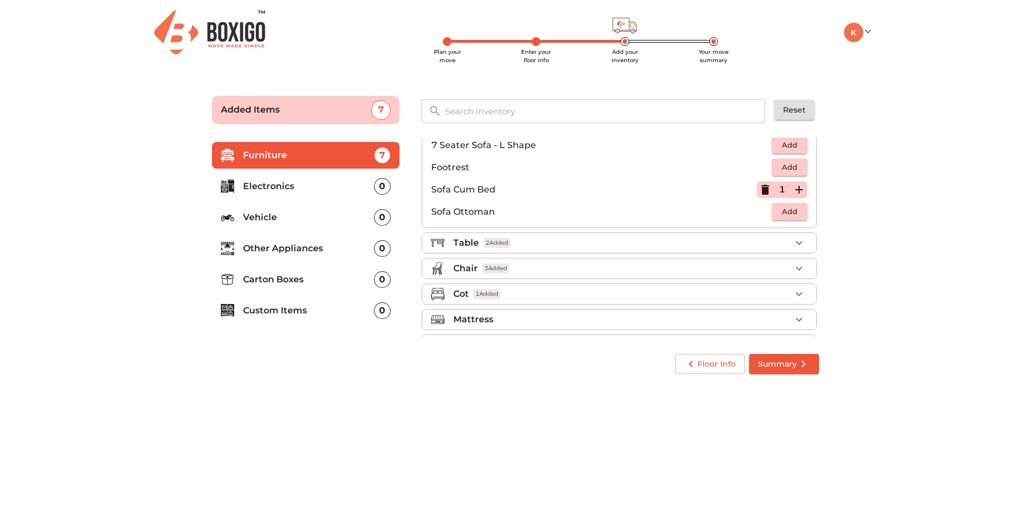
click at [762, 188] on icon "button" at bounding box center [766, 190] width 8 height 10
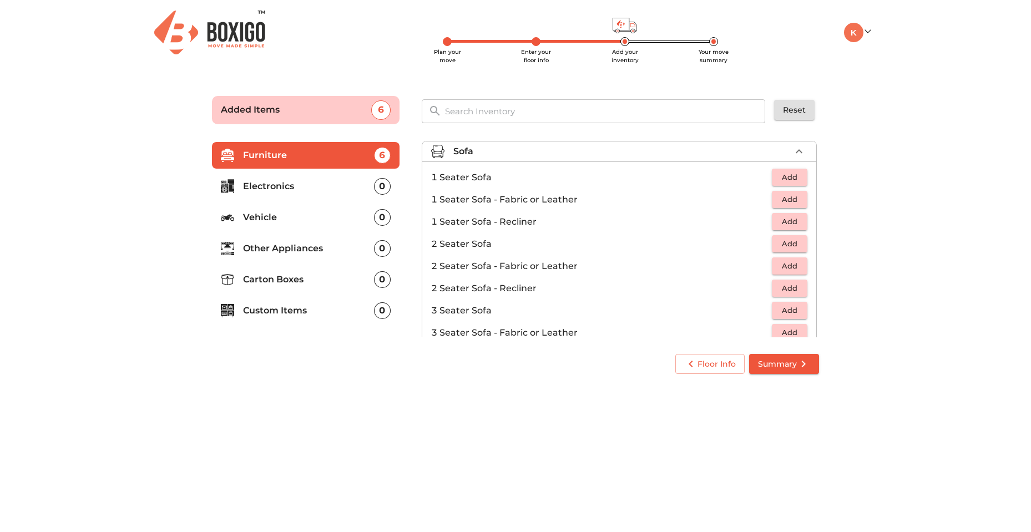
scroll to position [0, 0]
click at [722, 154] on div "Sofa" at bounding box center [621, 152] width 337 height 13
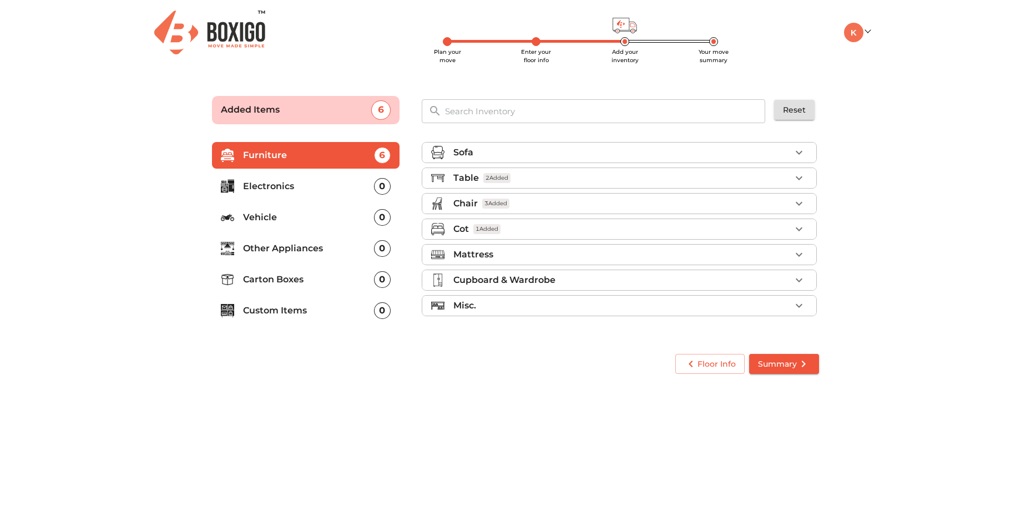
click at [541, 228] on div "Cot 1 Added" at bounding box center [621, 229] width 337 height 13
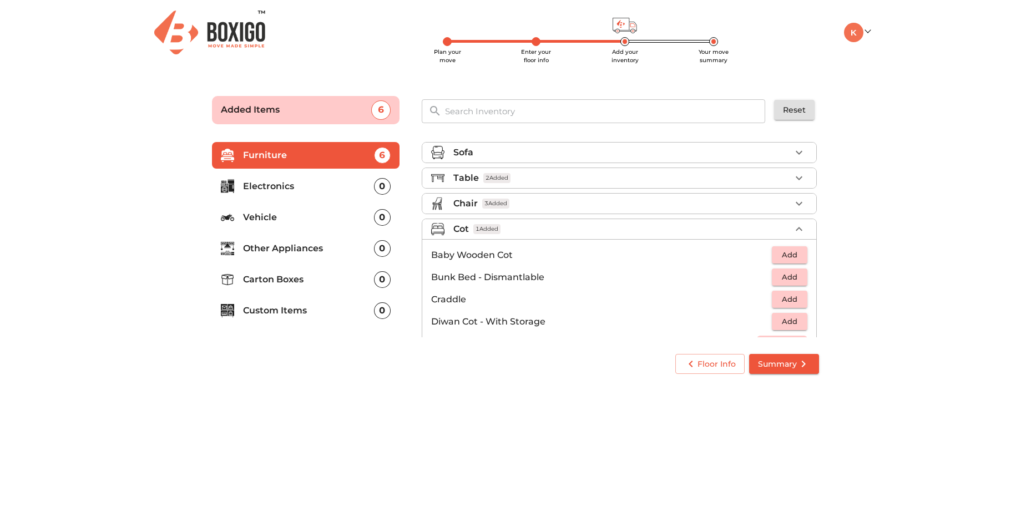
click at [563, 231] on div "Cot 1 Added" at bounding box center [621, 229] width 337 height 13
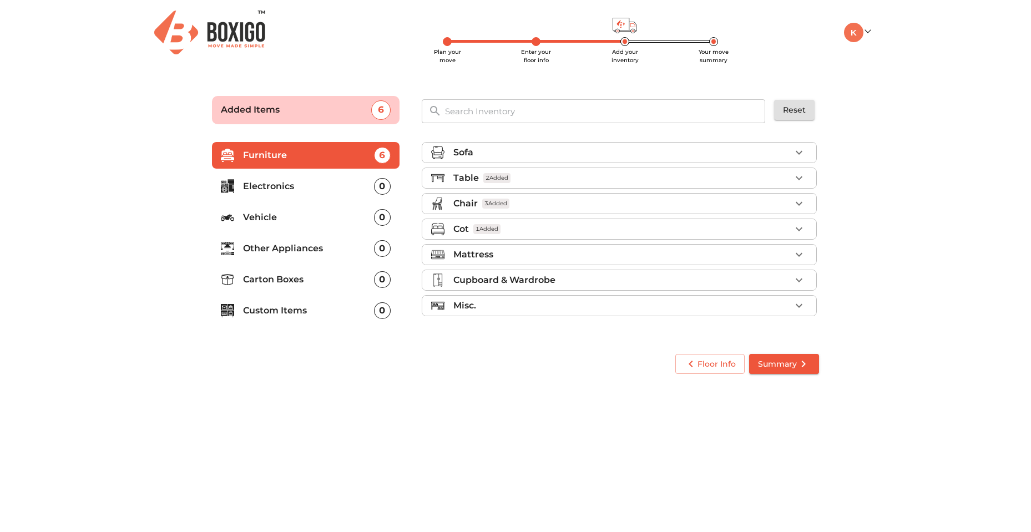
click at [528, 255] on div "Mattress" at bounding box center [621, 254] width 337 height 13
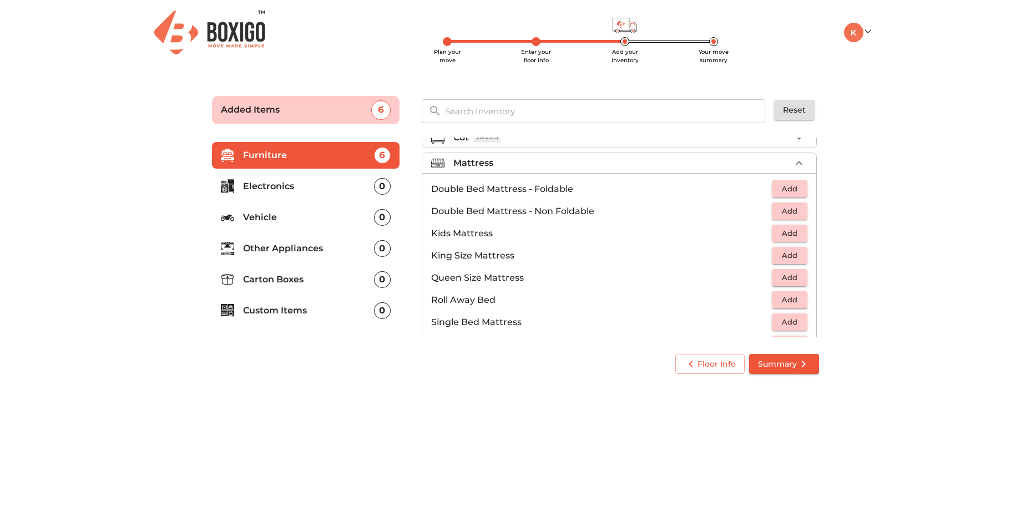
scroll to position [111, 0]
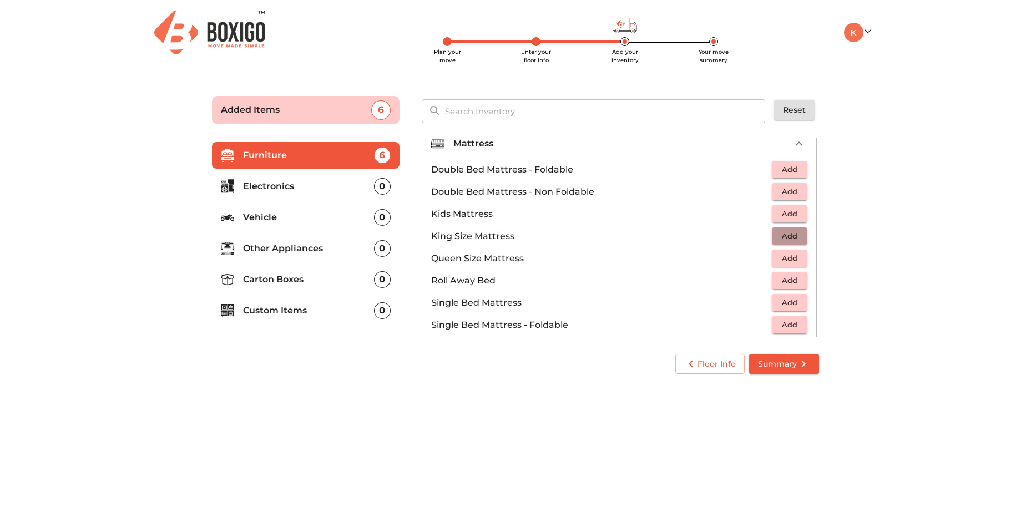
click at [778, 235] on span "Add" at bounding box center [790, 236] width 24 height 13
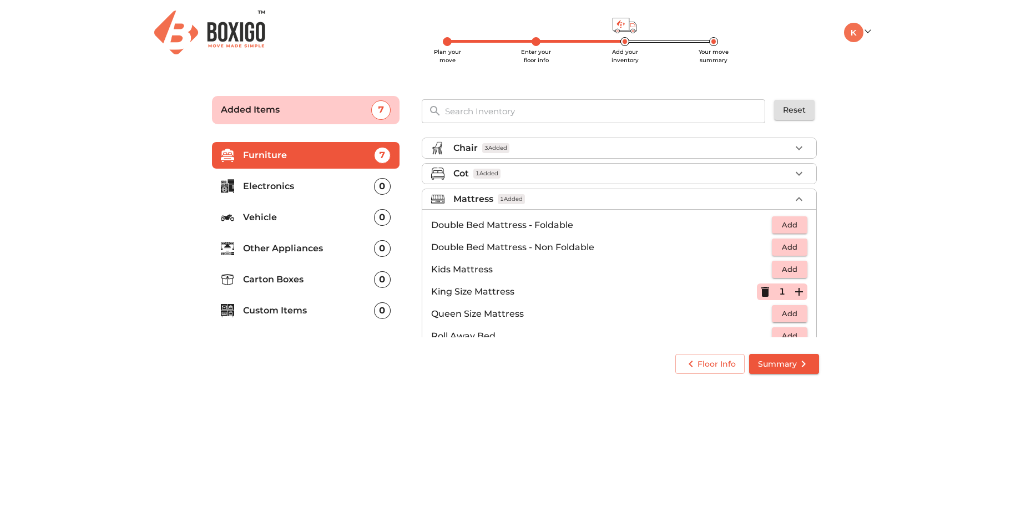
click at [778, 198] on div "Mattress 1 Added" at bounding box center [621, 199] width 337 height 13
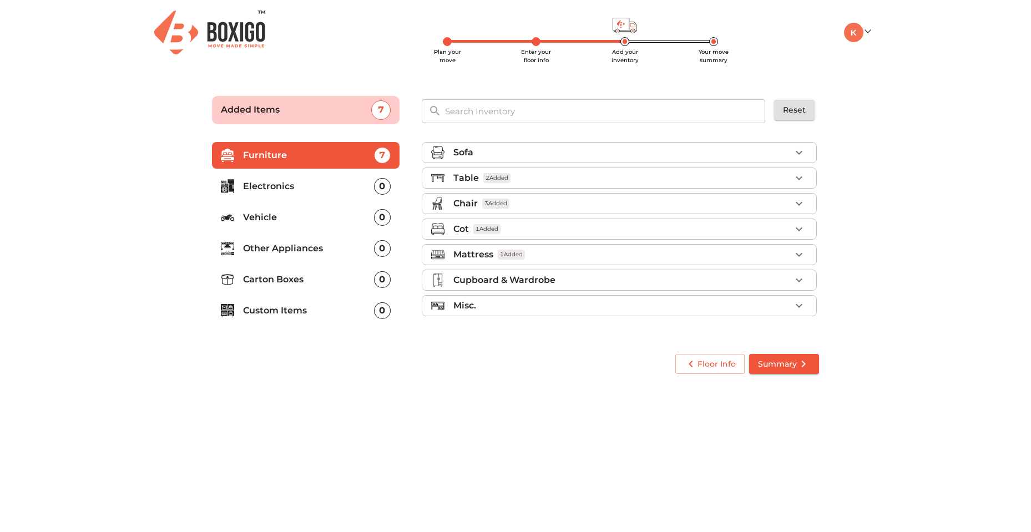
scroll to position [0, 0]
click at [601, 283] on div "Cupboard & Wardrobe" at bounding box center [621, 280] width 337 height 13
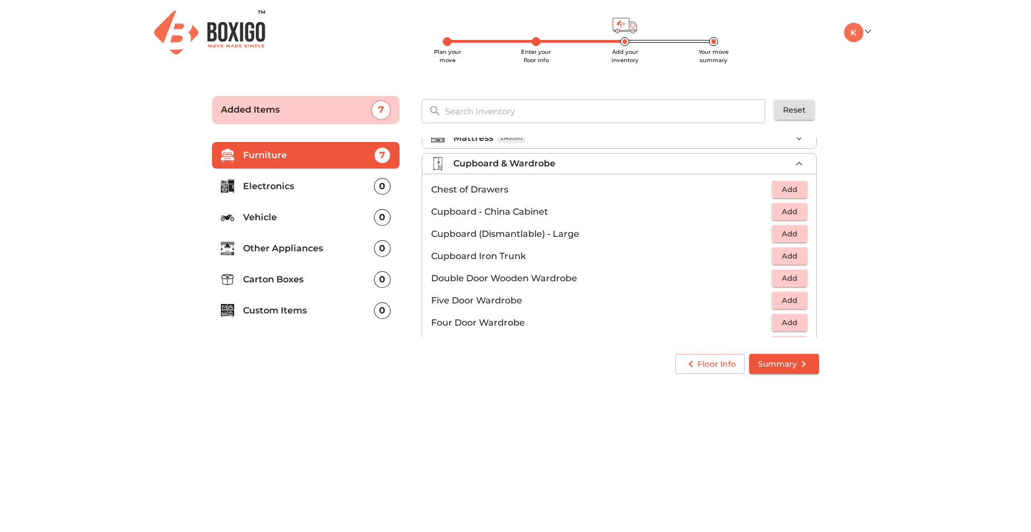
scroll to position [97, 0]
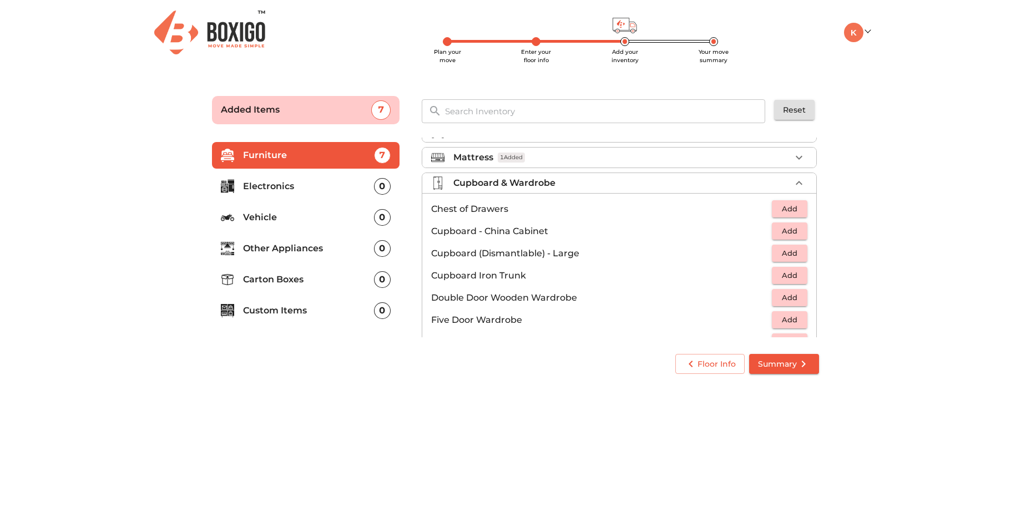
click at [649, 185] on div "Cupboard & Wardrobe" at bounding box center [621, 183] width 337 height 13
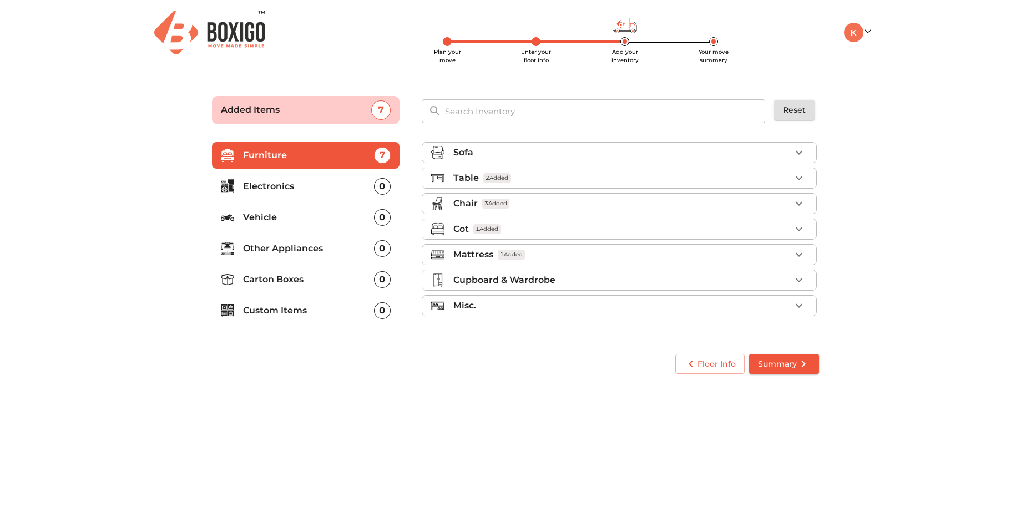
scroll to position [0, 0]
click at [634, 308] on div "Misc." at bounding box center [621, 305] width 337 height 13
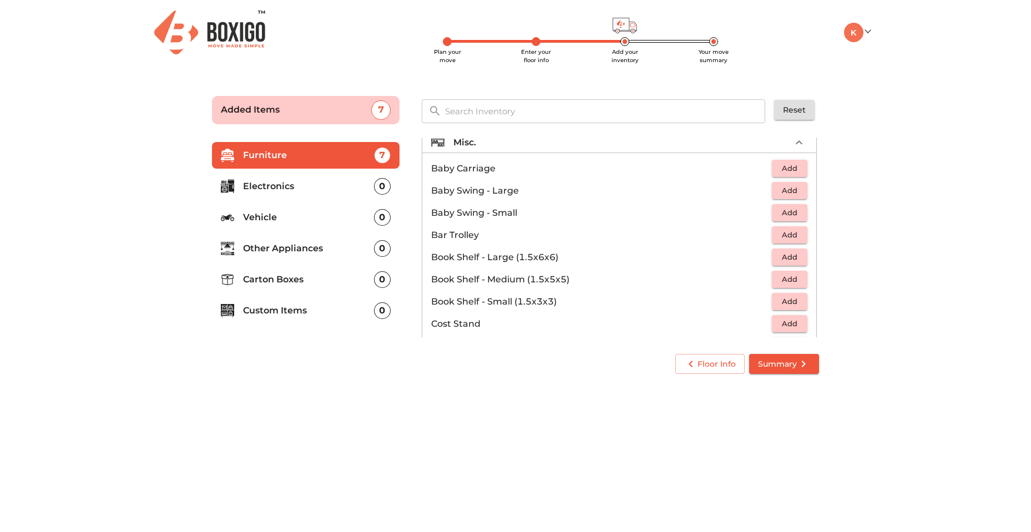
scroll to position [166, 0]
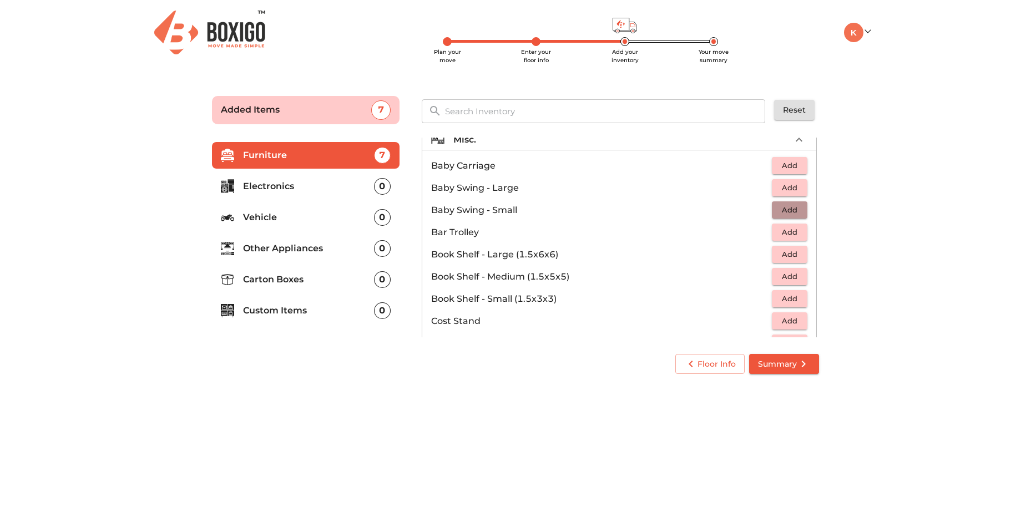
click at [786, 213] on span "Add" at bounding box center [790, 210] width 24 height 13
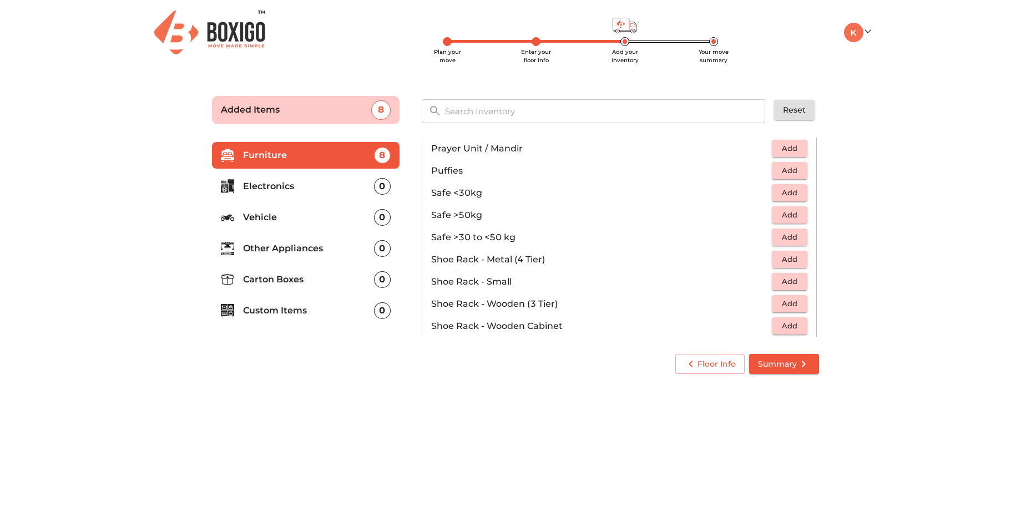
scroll to position [486, 0]
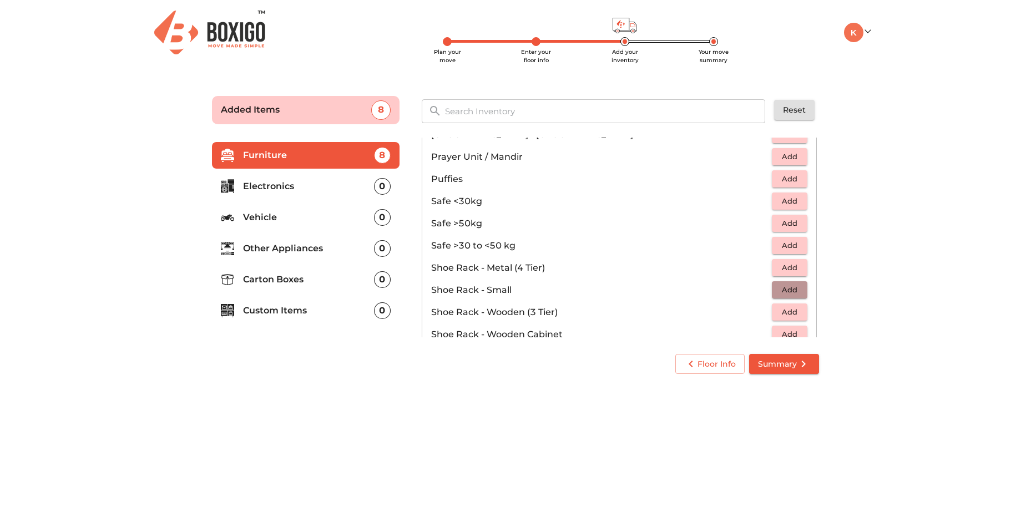
click at [778, 294] on span "Add" at bounding box center [790, 290] width 24 height 13
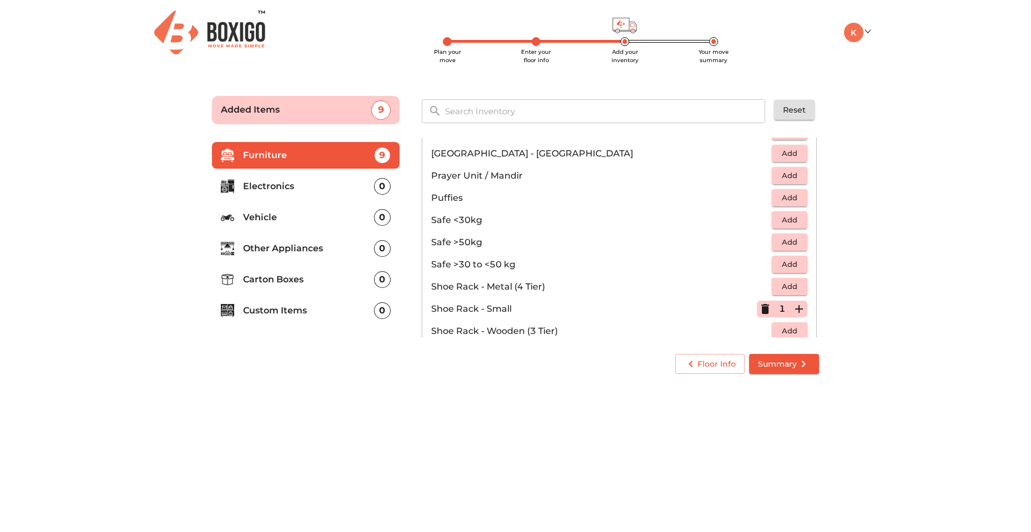
scroll to position [430, 0]
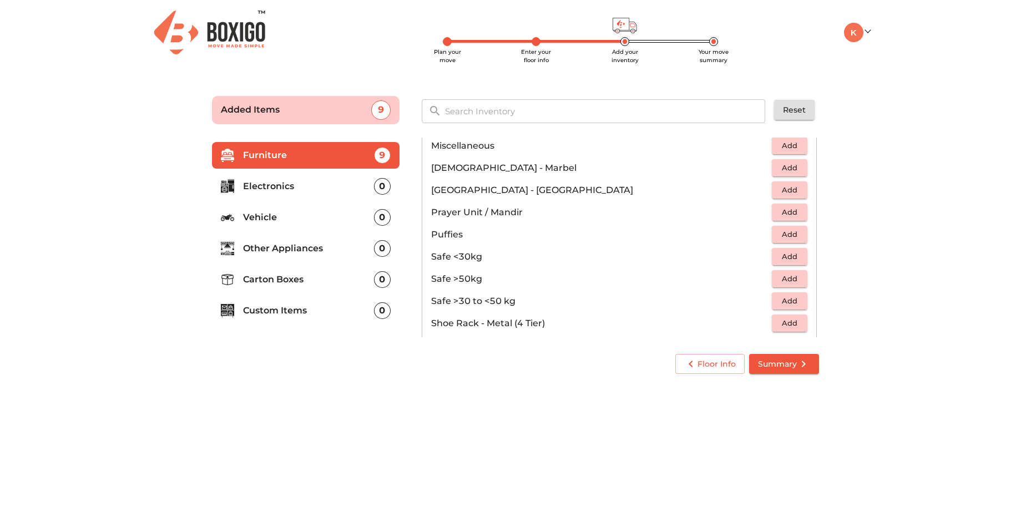
click at [298, 188] on p "Electronics" at bounding box center [308, 186] width 131 height 13
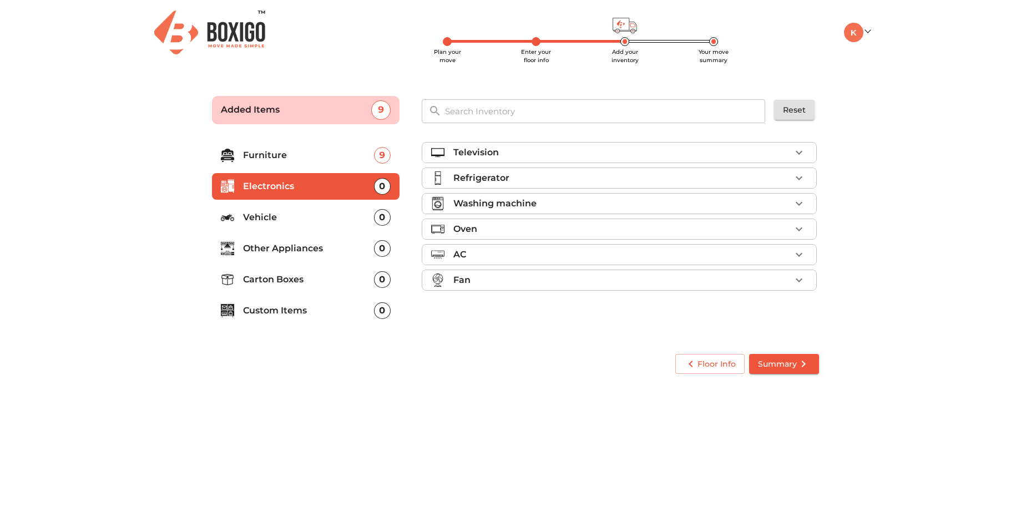
scroll to position [0, 0]
click at [577, 152] on div "Television" at bounding box center [621, 152] width 337 height 13
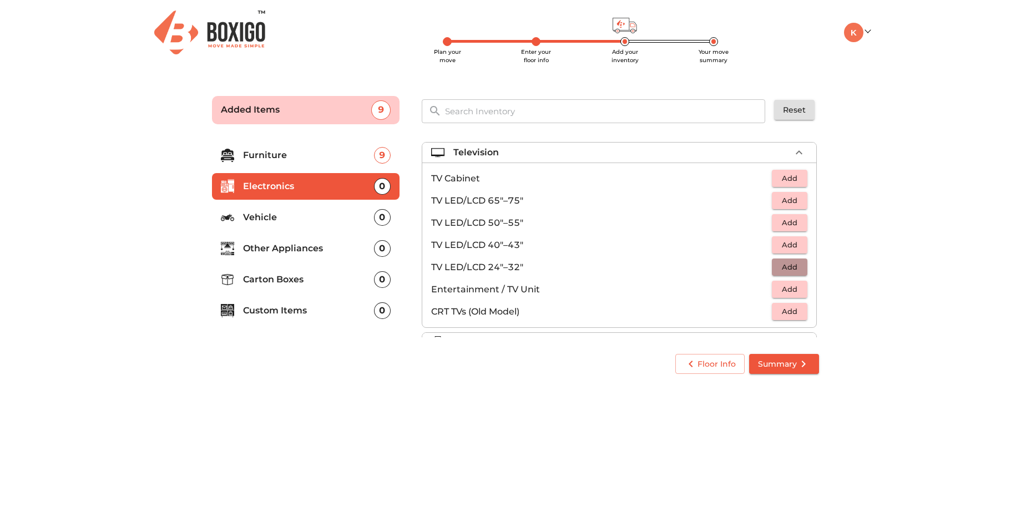
click at [785, 269] on span "Add" at bounding box center [790, 267] width 24 height 13
click at [793, 157] on icon "button" at bounding box center [799, 152] width 13 height 13
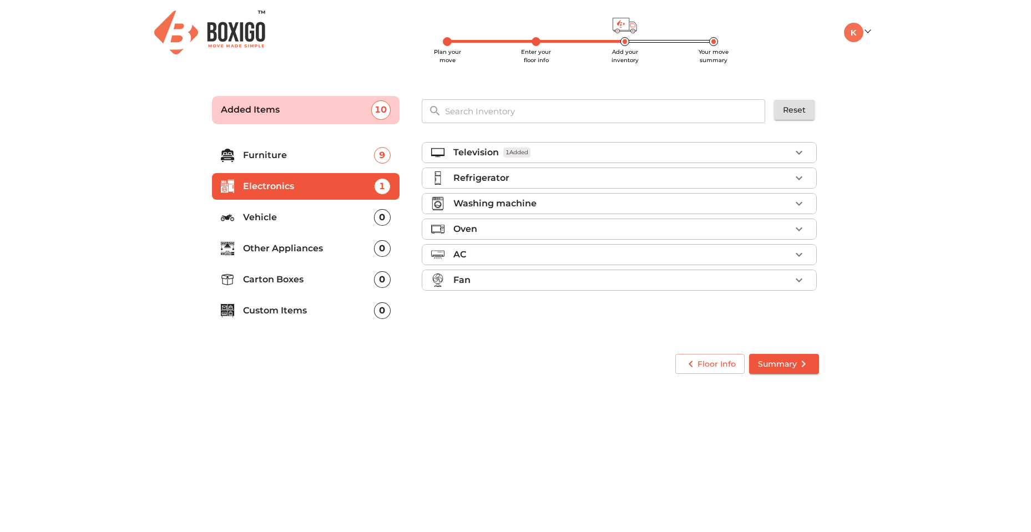
click at [567, 177] on div "Refrigerator" at bounding box center [621, 178] width 337 height 13
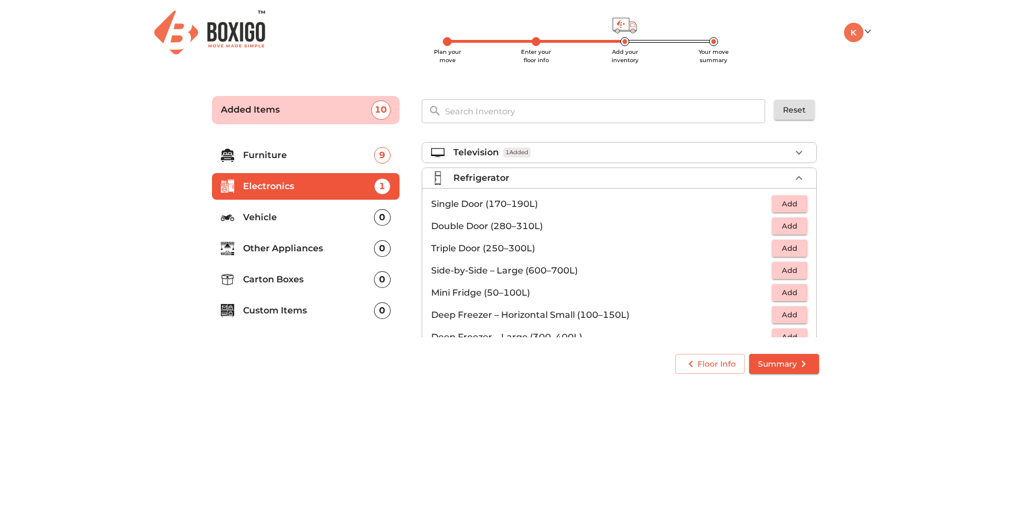
click at [781, 203] on span "Add" at bounding box center [790, 204] width 24 height 13
click at [793, 175] on icon "button" at bounding box center [799, 178] width 13 height 13
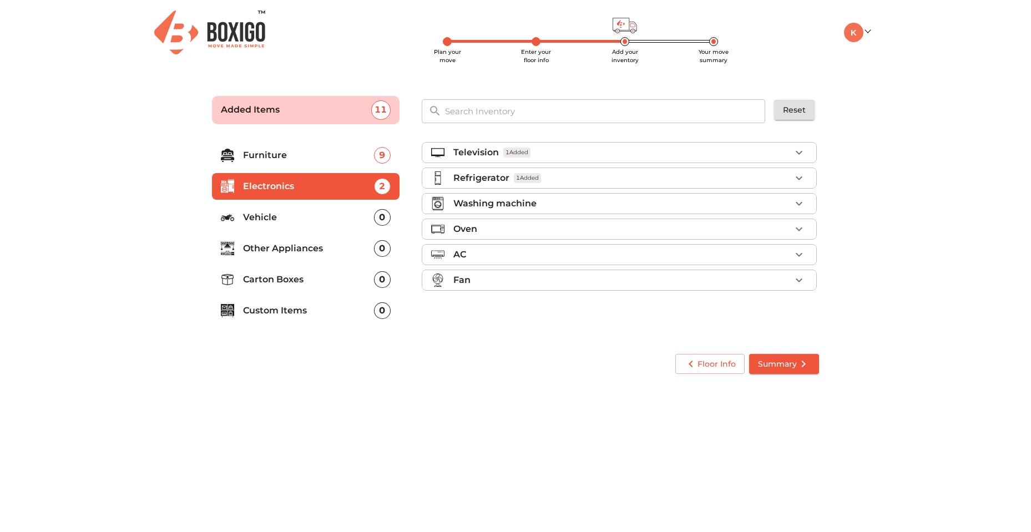
click at [613, 206] on div "Washing machine" at bounding box center [621, 203] width 337 height 13
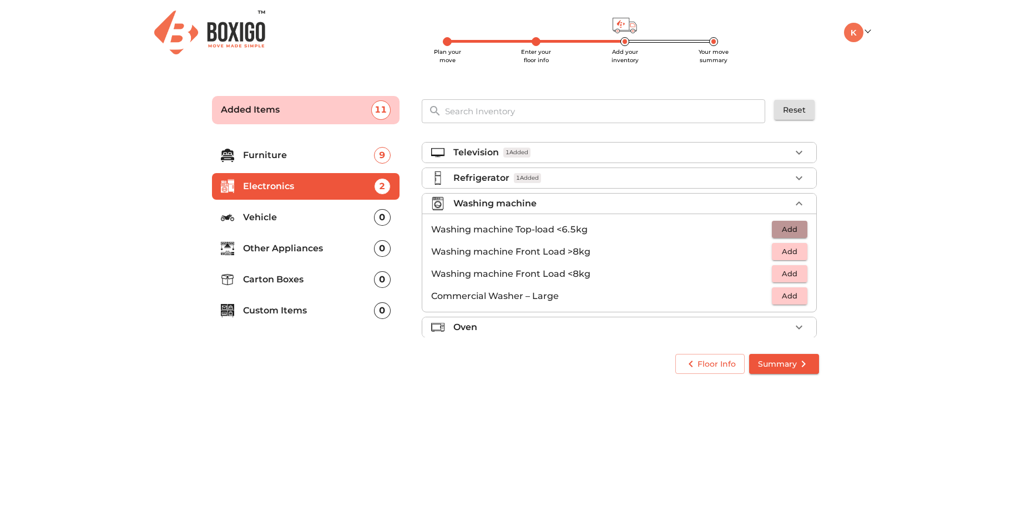
click at [793, 230] on span "Add" at bounding box center [790, 229] width 24 height 13
click at [779, 204] on div "Washing machine 1 Added" at bounding box center [621, 203] width 337 height 13
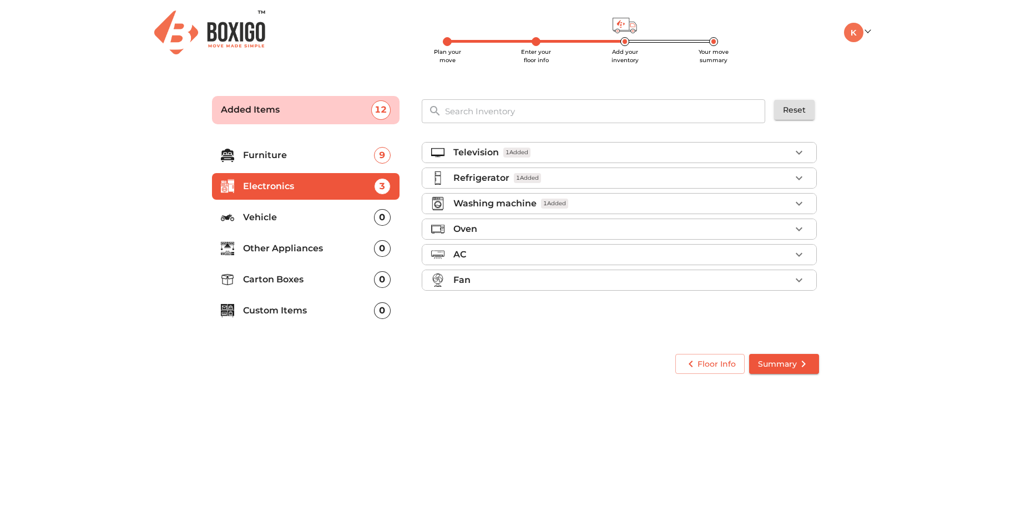
click at [593, 234] on div "Oven" at bounding box center [621, 229] width 337 height 13
click at [772, 299] on button "Add" at bounding box center [790, 299] width 36 height 17
click at [772, 230] on div "Oven 1 Added" at bounding box center [621, 229] width 337 height 13
click at [626, 259] on div "AC" at bounding box center [621, 254] width 337 height 13
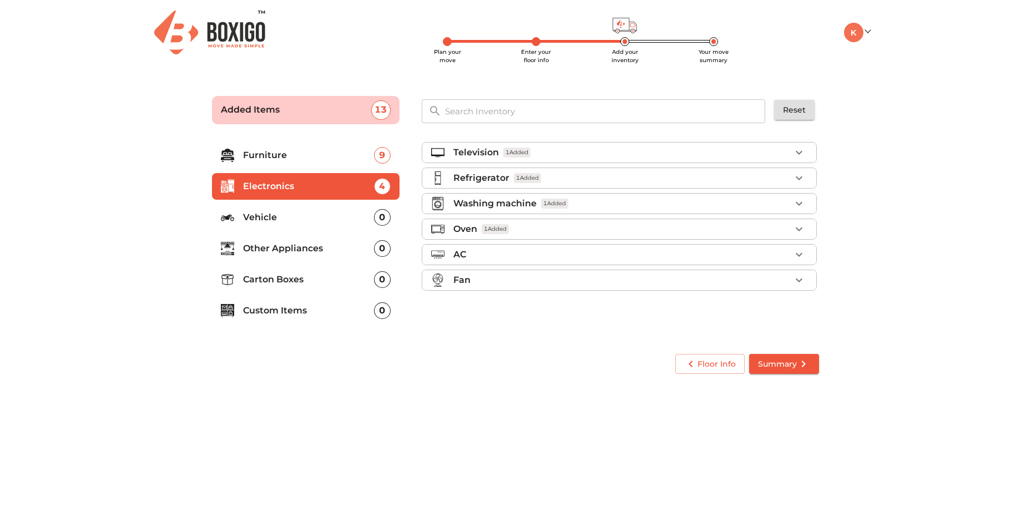
click at [611, 283] on div "Fan" at bounding box center [621, 280] width 337 height 13
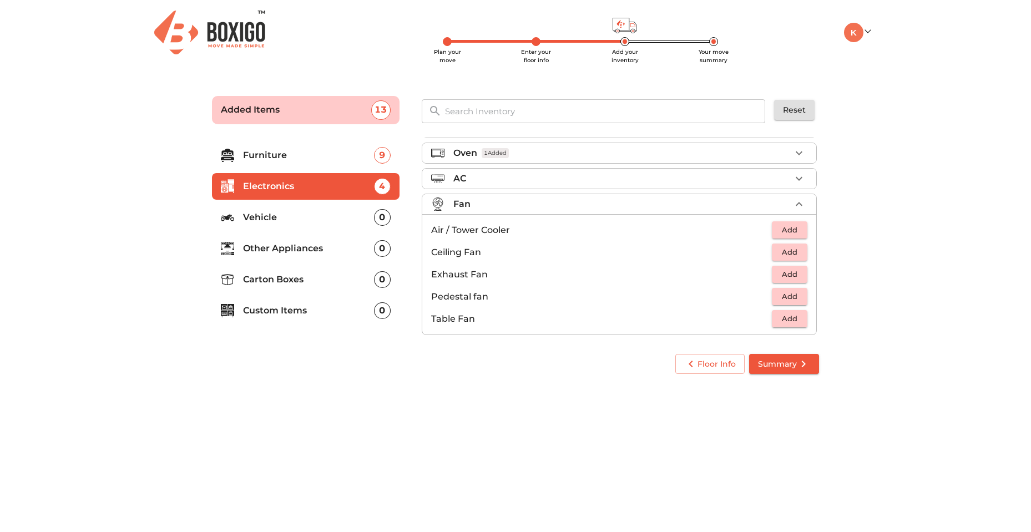
scroll to position [83, 0]
click at [778, 225] on span "Add" at bounding box center [790, 223] width 24 height 13
click at [742, 195] on div "Fan 1 Added" at bounding box center [621, 197] width 337 height 13
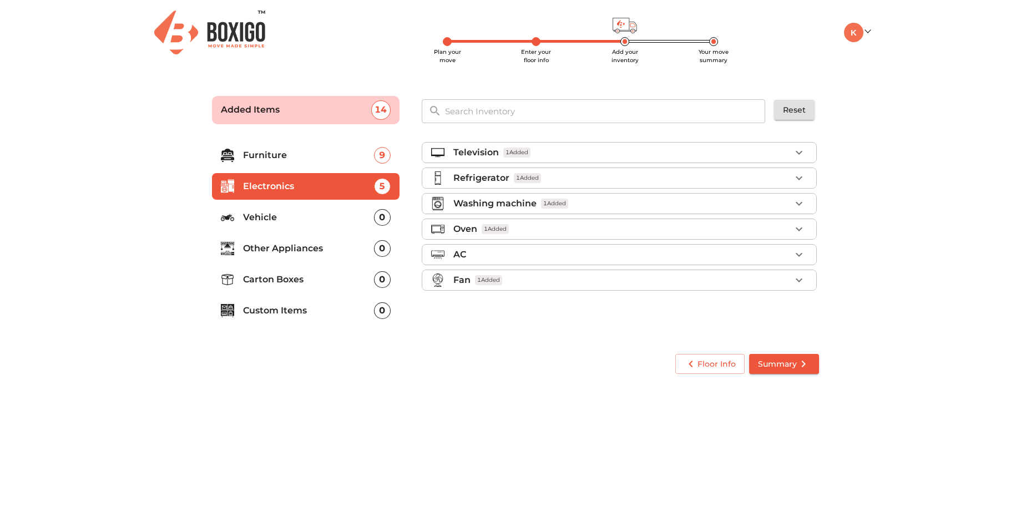
scroll to position [0, 0]
click at [347, 213] on p "Vehicle" at bounding box center [308, 217] width 131 height 13
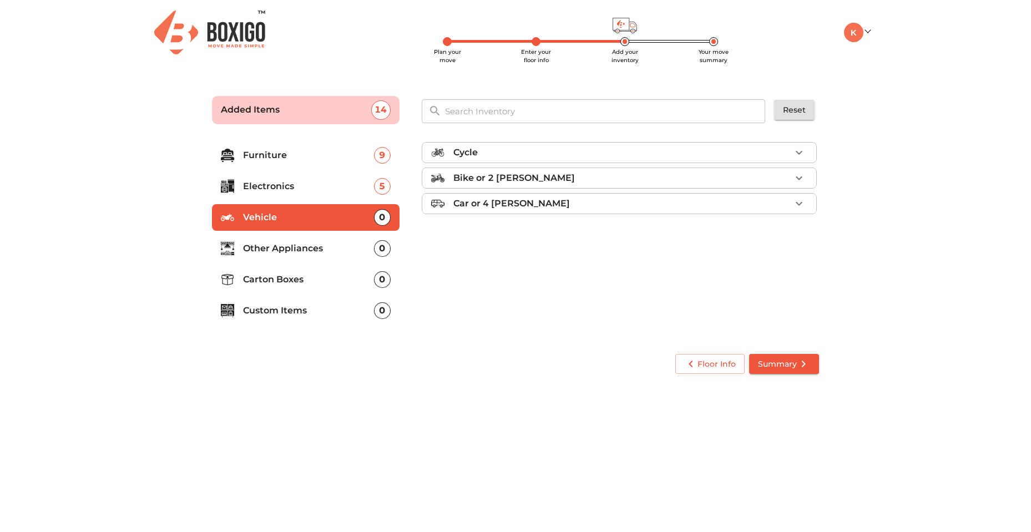
click at [330, 241] on li "Other Appliances 0" at bounding box center [306, 248] width 188 height 27
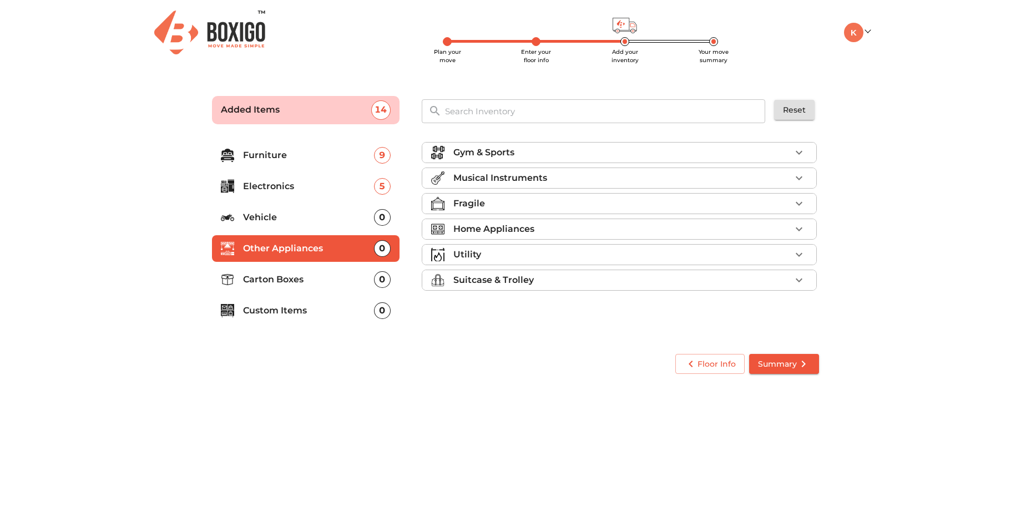
click at [588, 225] on div "Home Appliances" at bounding box center [621, 229] width 337 height 13
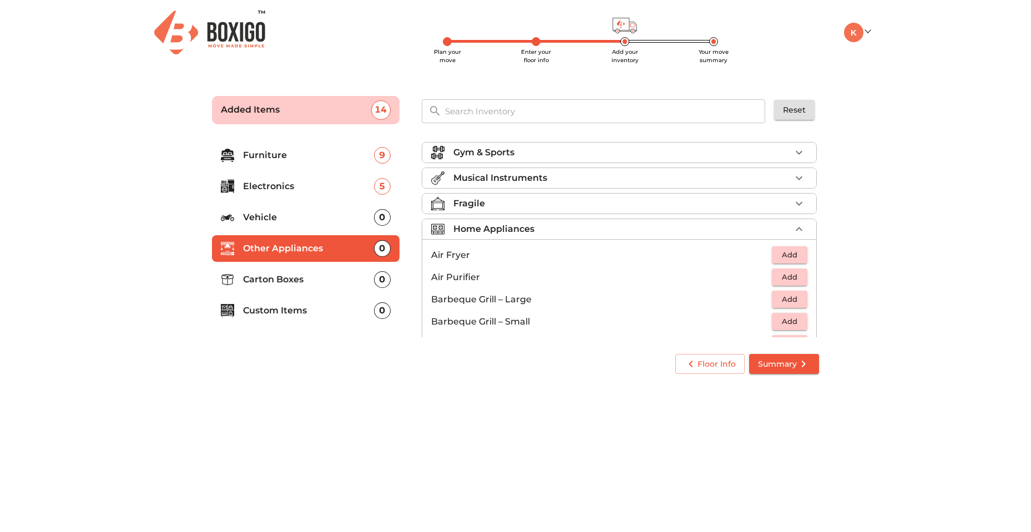
click at [784, 258] on span "Add" at bounding box center [790, 255] width 24 height 13
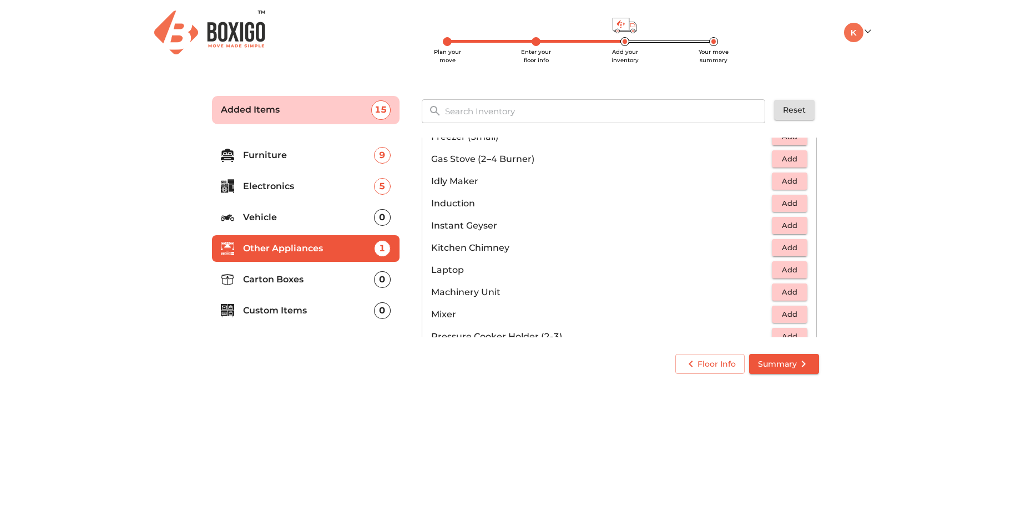
scroll to position [500, 0]
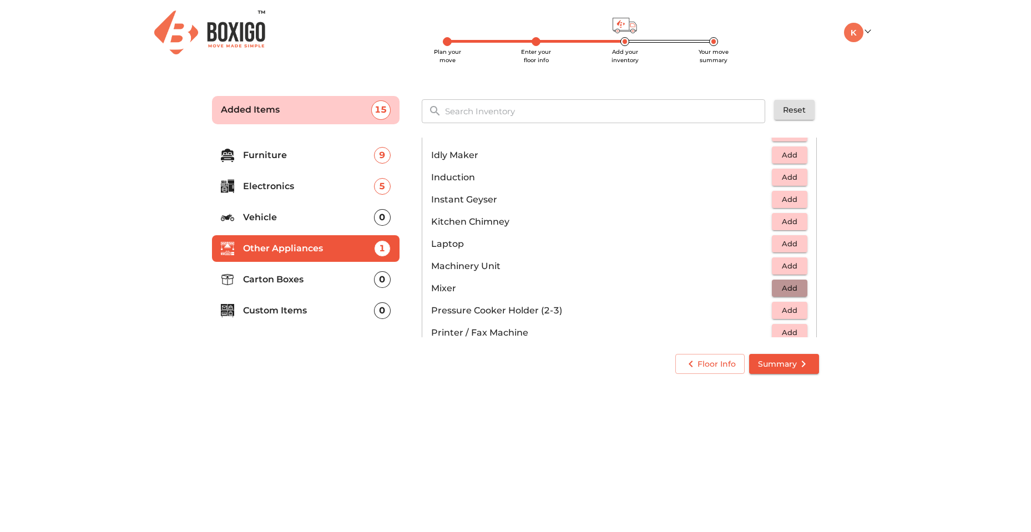
click at [778, 289] on span "Add" at bounding box center [790, 288] width 24 height 13
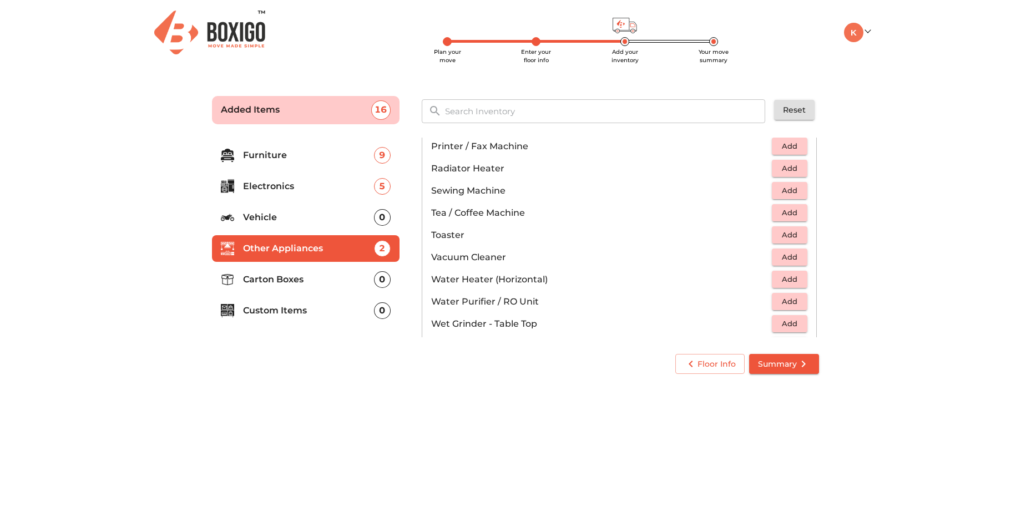
scroll to position [722, 0]
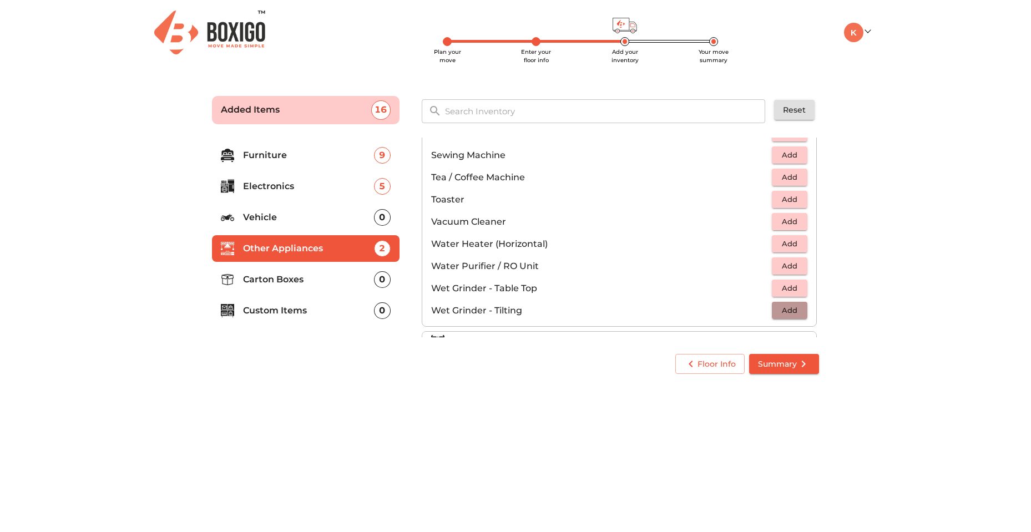
click at [786, 311] on span "Add" at bounding box center [790, 310] width 24 height 13
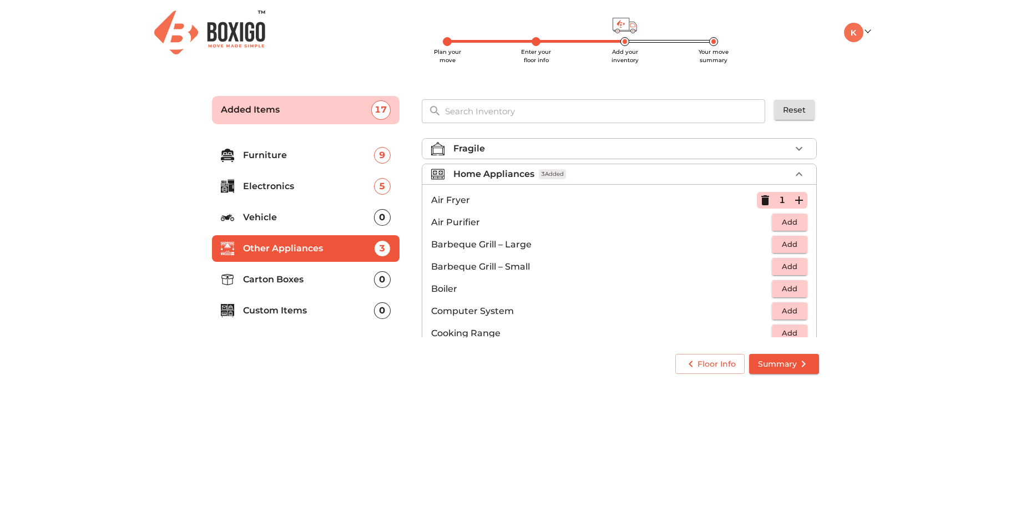
scroll to position [0, 0]
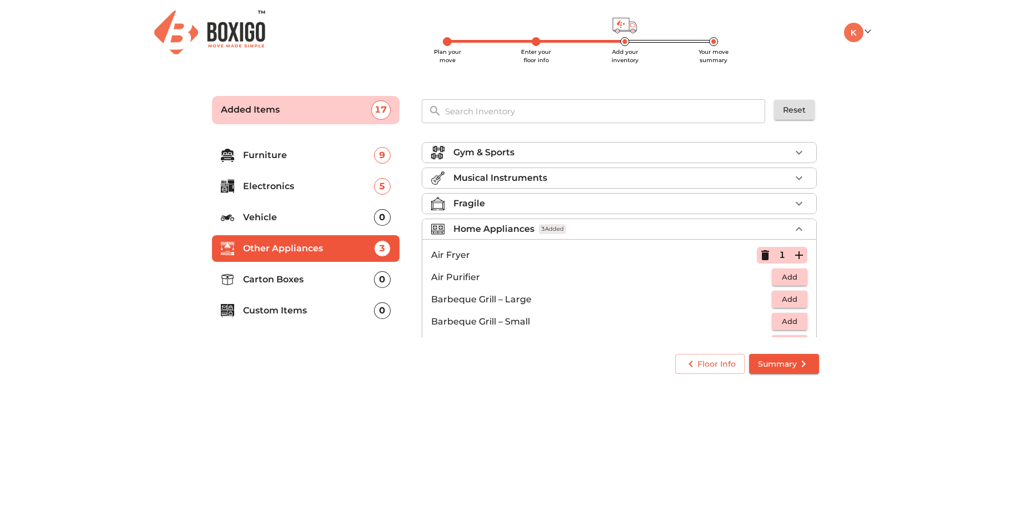
click at [662, 225] on div "Home Appliances 3 Added" at bounding box center [621, 229] width 337 height 13
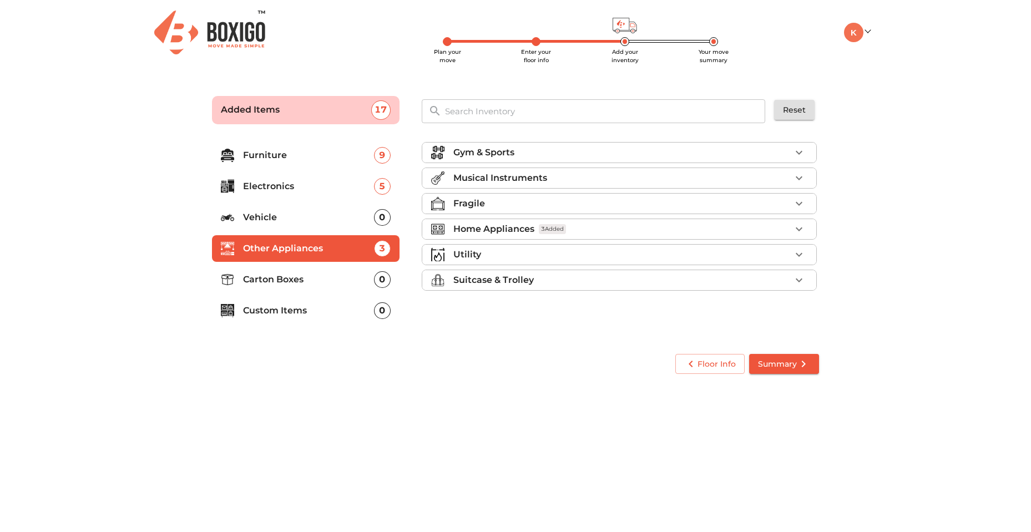
click at [627, 258] on div "Utility" at bounding box center [621, 254] width 337 height 13
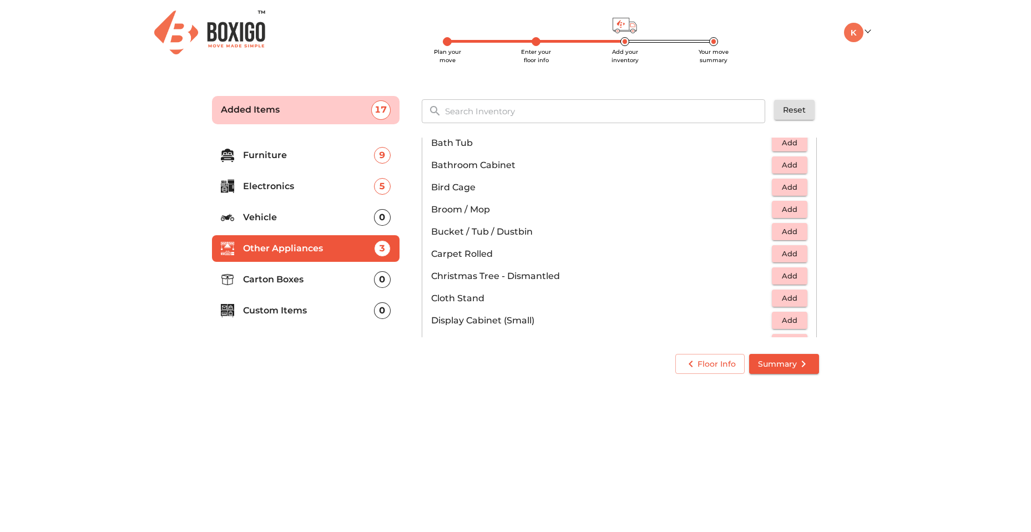
scroll to position [167, 0]
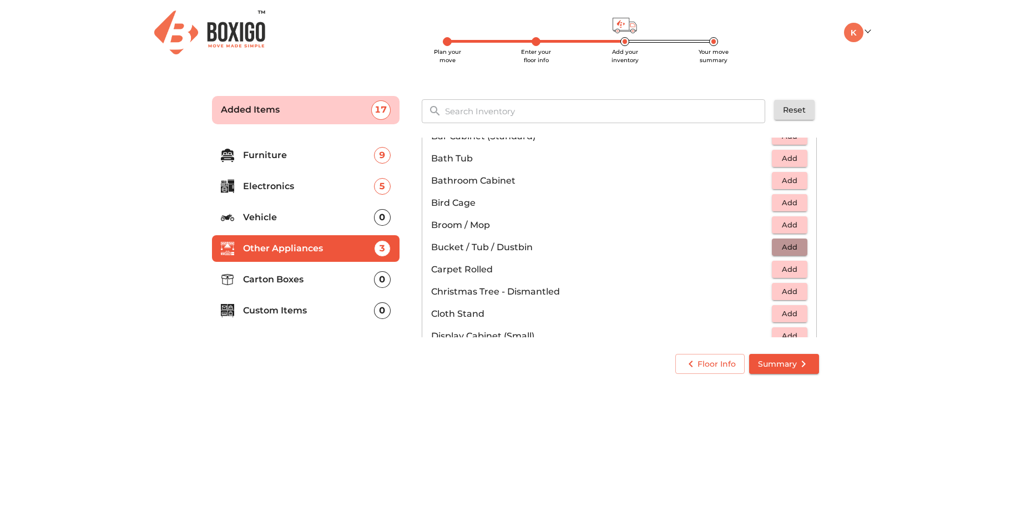
click at [785, 243] on span "Add" at bounding box center [790, 247] width 24 height 13
click at [795, 247] on icon "button" at bounding box center [799, 248] width 8 height 8
click at [793, 246] on icon "button" at bounding box center [799, 247] width 13 height 13
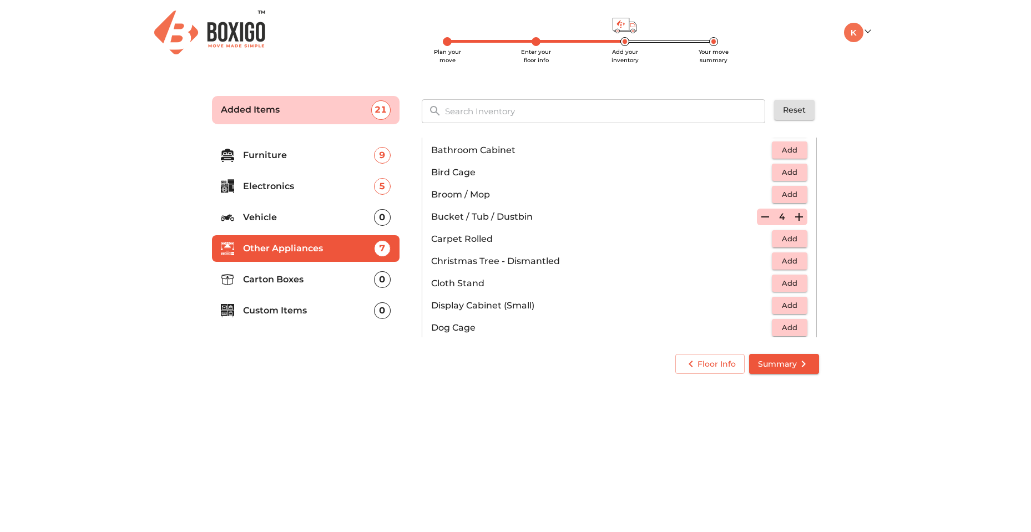
scroll to position [222, 0]
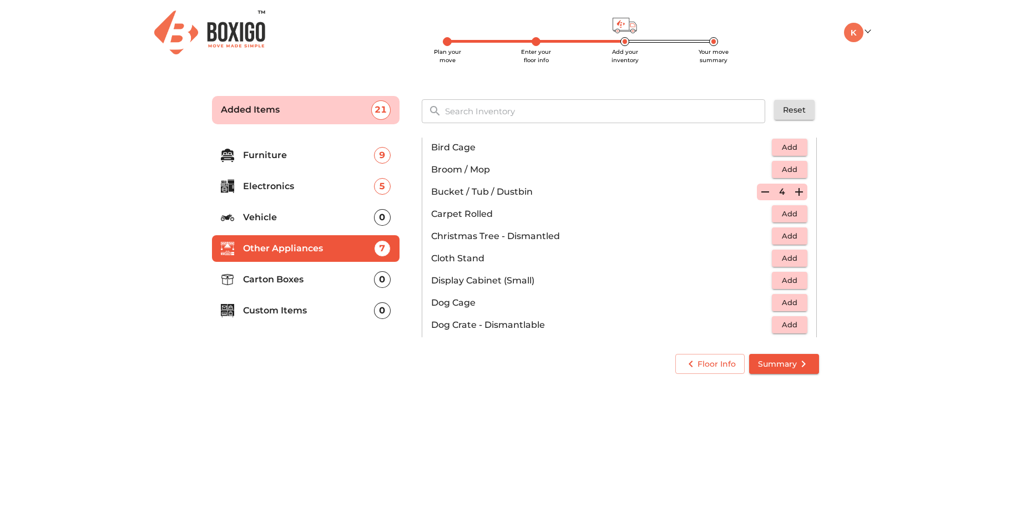
click at [800, 191] on icon "button" at bounding box center [799, 191] width 13 height 13
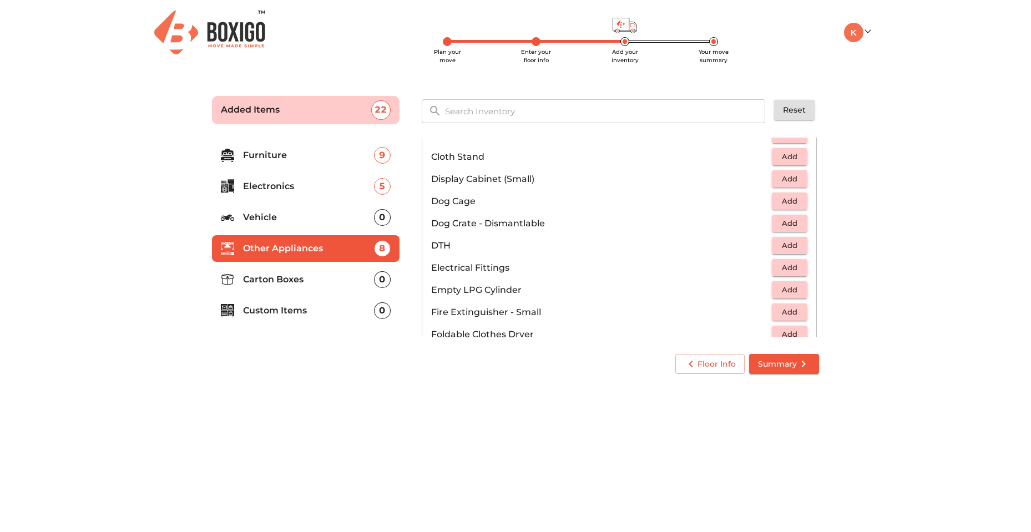
scroll to position [333, 0]
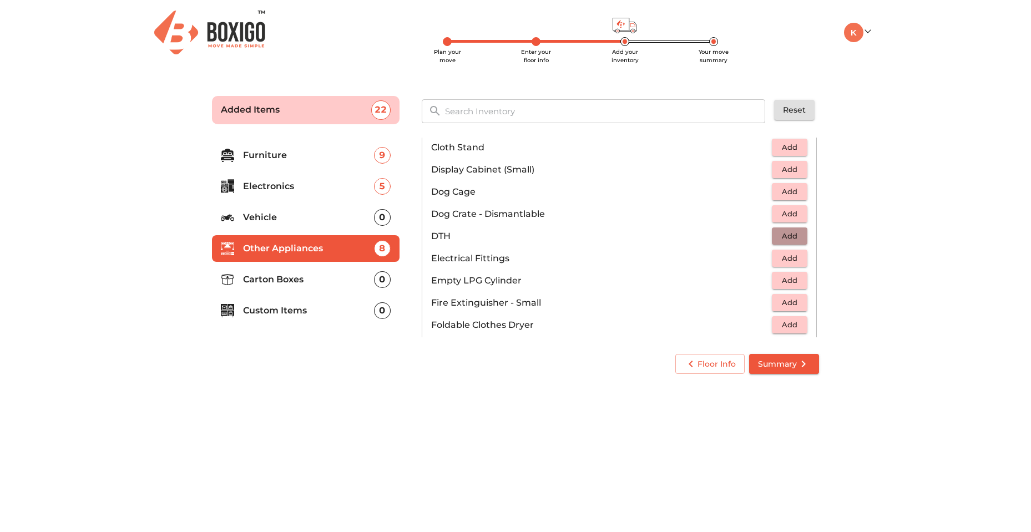
click at [778, 234] on span "Add" at bounding box center [790, 236] width 24 height 13
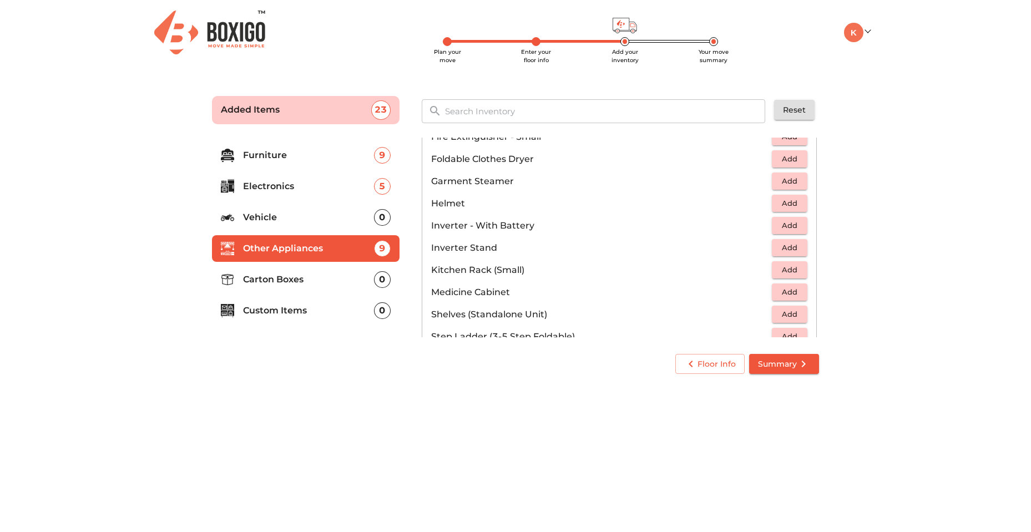
scroll to position [500, 0]
click at [781, 205] on span "Add" at bounding box center [790, 202] width 24 height 13
click at [762, 201] on icon "button" at bounding box center [766, 203] width 8 height 10
click at [778, 224] on span "Add" at bounding box center [790, 225] width 24 height 13
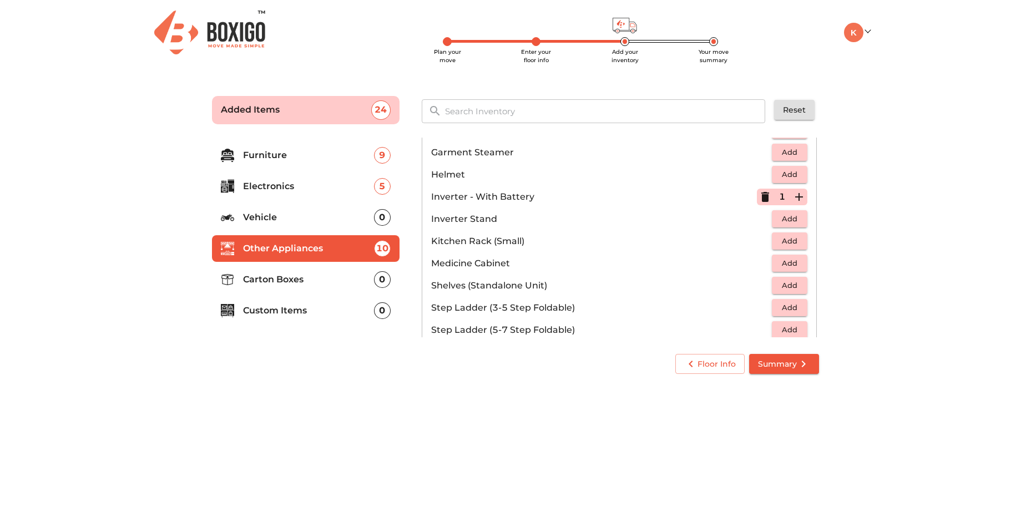
scroll to position [555, 0]
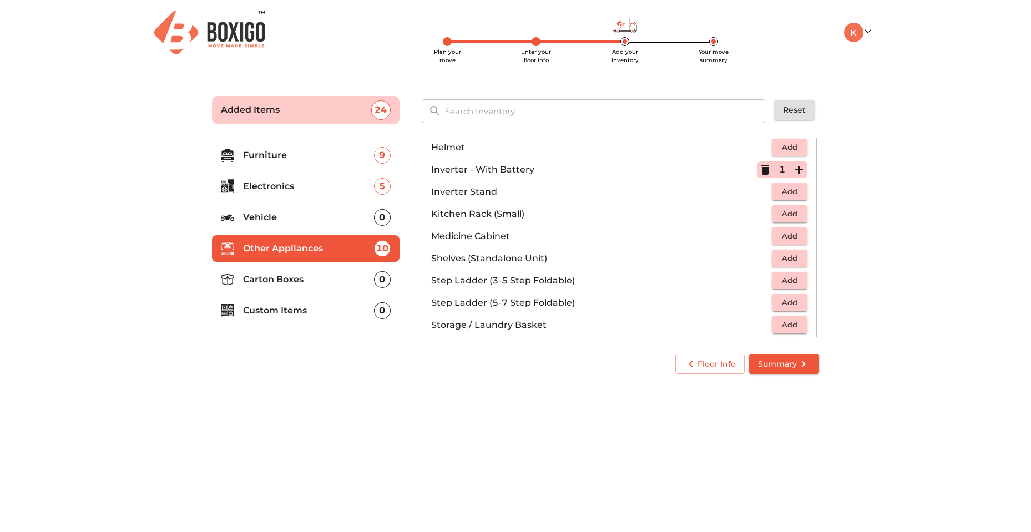
click at [778, 196] on span "Add" at bounding box center [790, 191] width 24 height 13
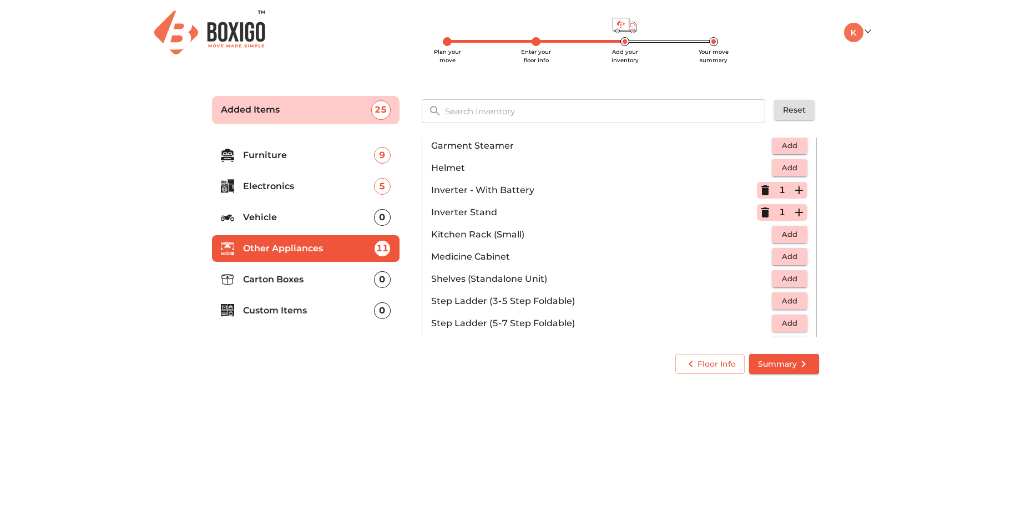
scroll to position [500, 0]
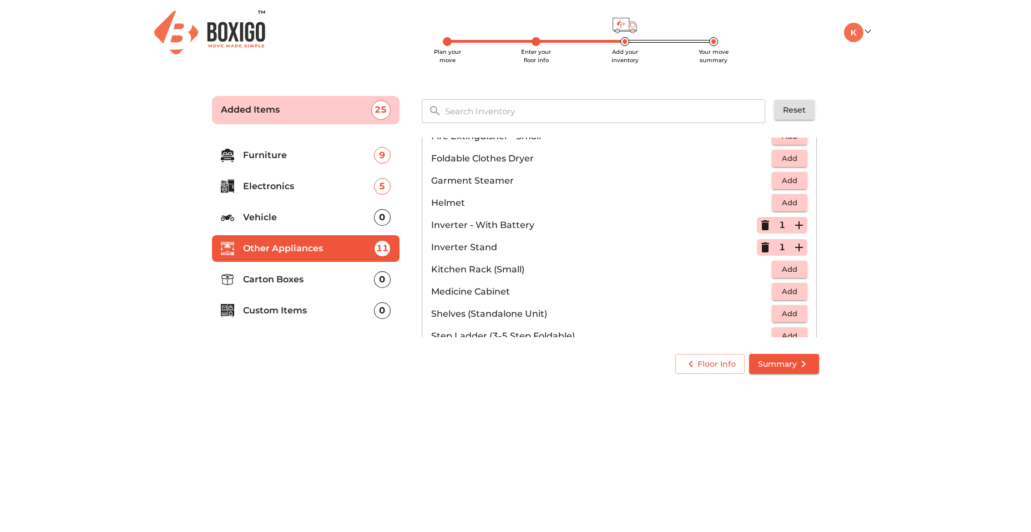
click at [762, 225] on icon "button" at bounding box center [766, 225] width 8 height 10
click at [763, 248] on icon "button" at bounding box center [765, 247] width 13 height 13
click at [795, 225] on span "Add" at bounding box center [790, 225] width 24 height 13
click at [790, 244] on span "Add" at bounding box center [790, 247] width 24 height 13
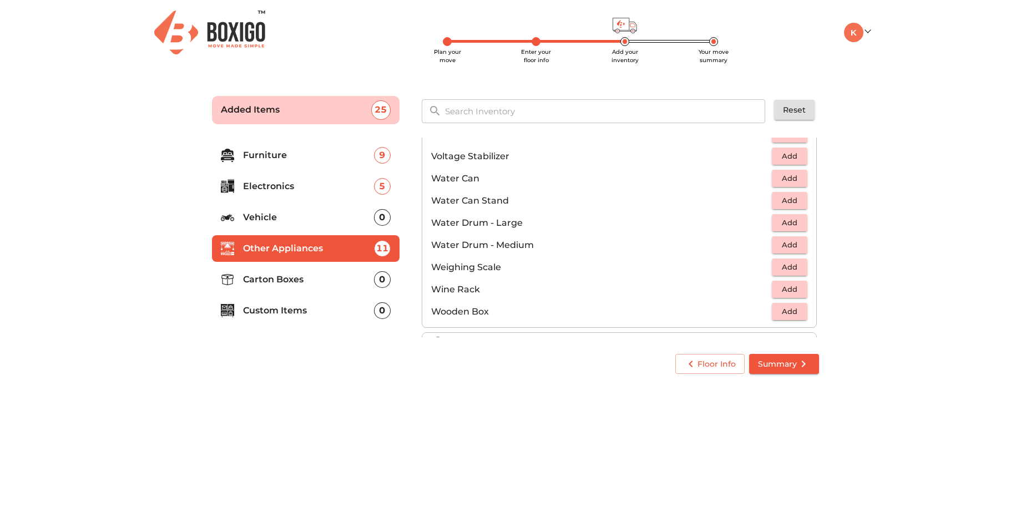
scroll to position [838, 0]
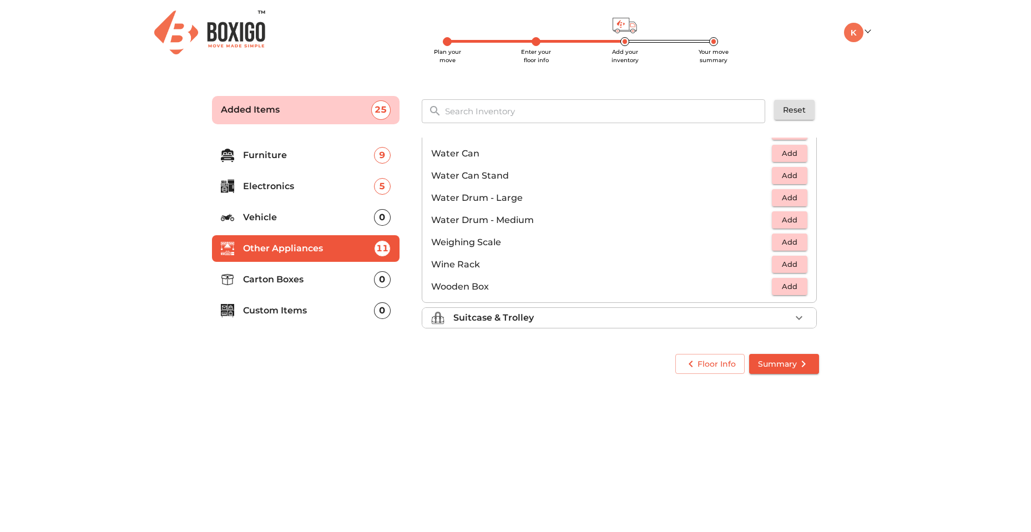
click at [652, 315] on div "Suitcase & Trolley" at bounding box center [621, 317] width 337 height 13
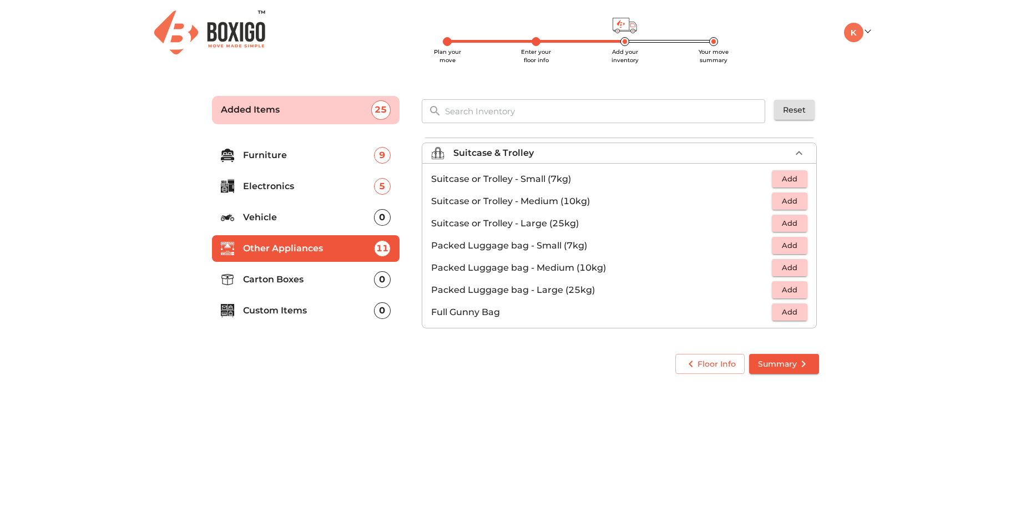
scroll to position [127, 0]
click at [779, 201] on span "Add" at bounding box center [790, 201] width 24 height 13
click at [762, 204] on icon "button" at bounding box center [766, 201] width 8 height 10
click at [778, 203] on span "Add" at bounding box center [790, 201] width 24 height 13
click at [762, 205] on icon "button" at bounding box center [766, 201] width 8 height 10
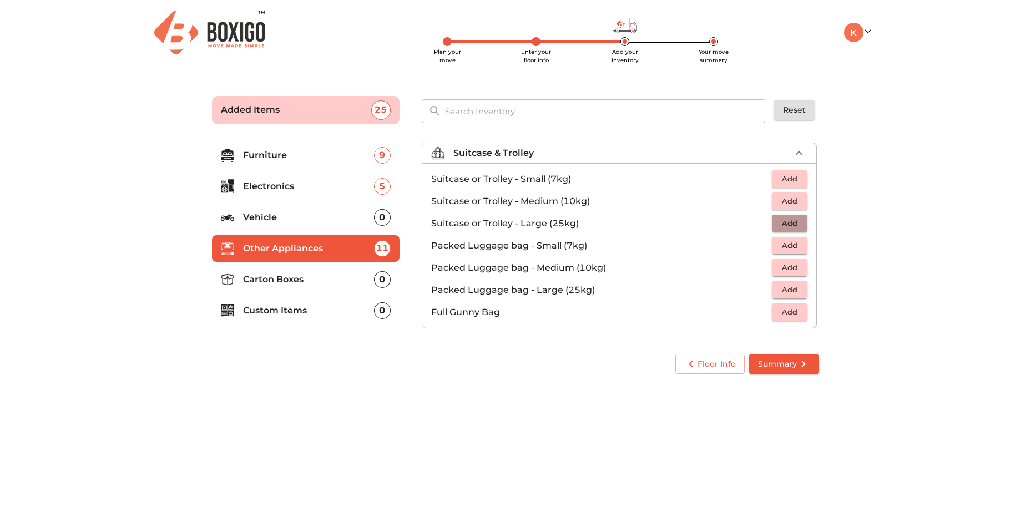
click at [778, 220] on span "Add" at bounding box center [790, 223] width 24 height 13
click at [781, 267] on span "Add" at bounding box center [790, 267] width 24 height 13
click at [762, 264] on icon "button" at bounding box center [766, 268] width 8 height 10
click at [781, 269] on span "Add" at bounding box center [790, 267] width 24 height 13
click at [278, 272] on li "Carton Boxes 0" at bounding box center [306, 279] width 188 height 27
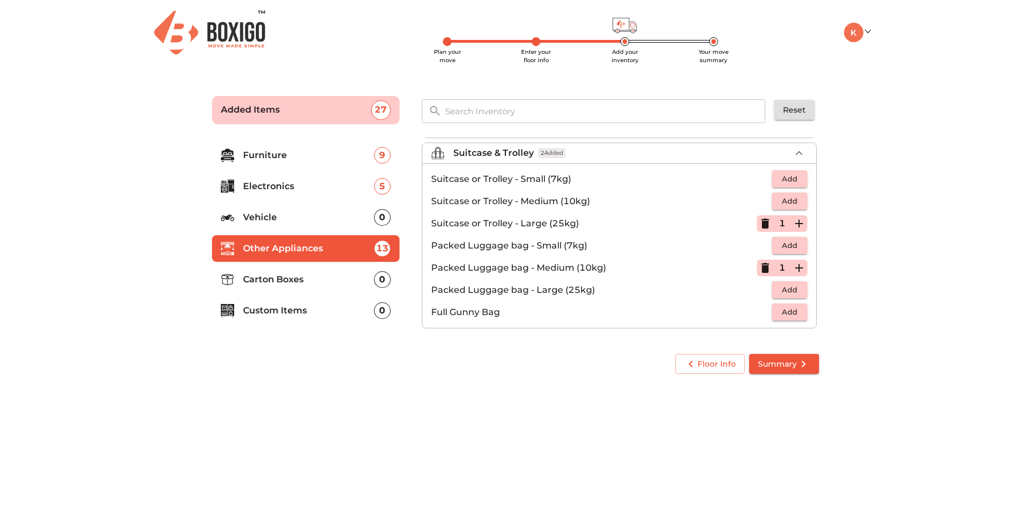
scroll to position [0, 0]
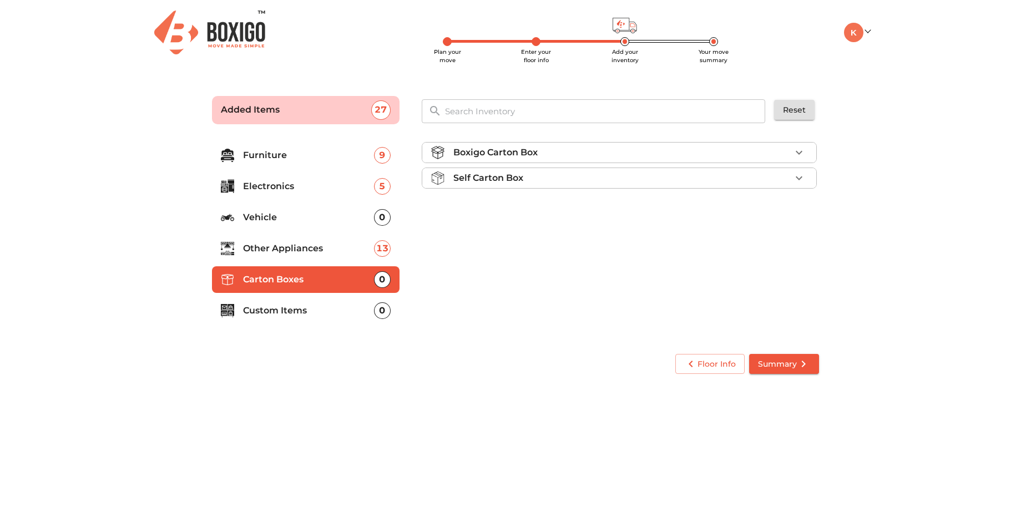
click at [613, 150] on div "Boxigo Carton Box" at bounding box center [621, 152] width 337 height 13
click at [784, 182] on span "Add" at bounding box center [790, 178] width 24 height 13
click at [795, 179] on icon "button" at bounding box center [799, 179] width 8 height 8
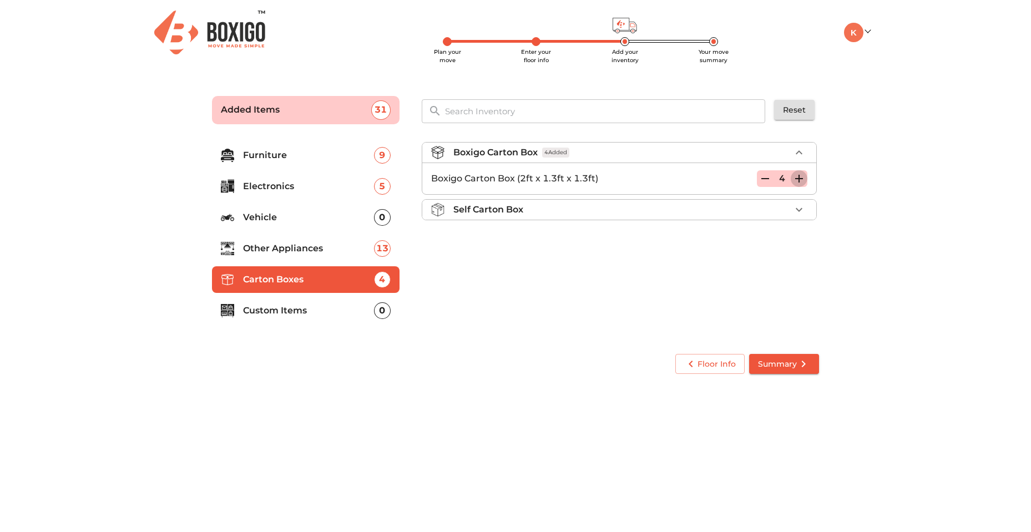
click at [795, 179] on icon "button" at bounding box center [799, 179] width 8 height 8
click at [270, 310] on p "Custom Items" at bounding box center [308, 310] width 131 height 13
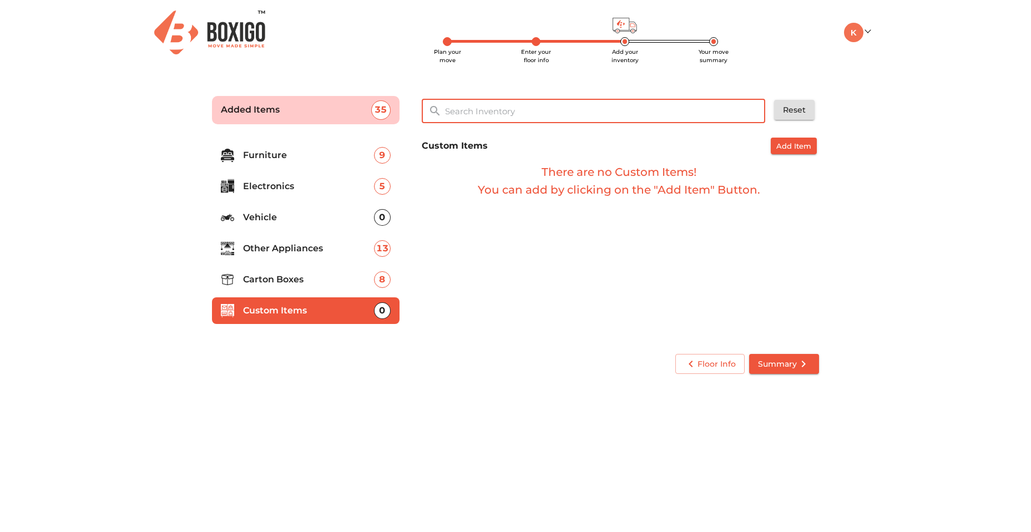
click at [532, 109] on input "text" at bounding box center [605, 111] width 335 height 24
click at [276, 279] on p "Carton Boxes" at bounding box center [308, 279] width 131 height 13
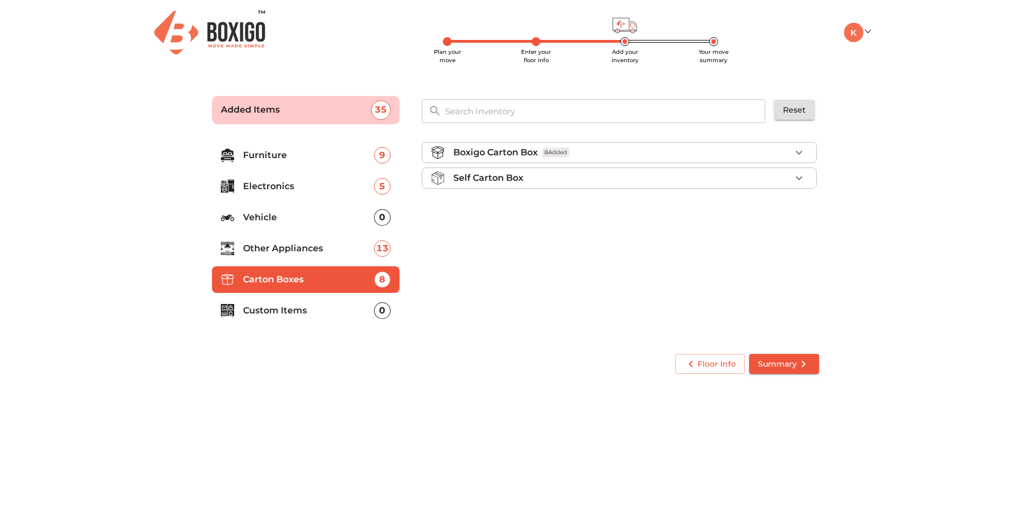
click at [290, 247] on p "Other Appliances" at bounding box center [308, 248] width 131 height 13
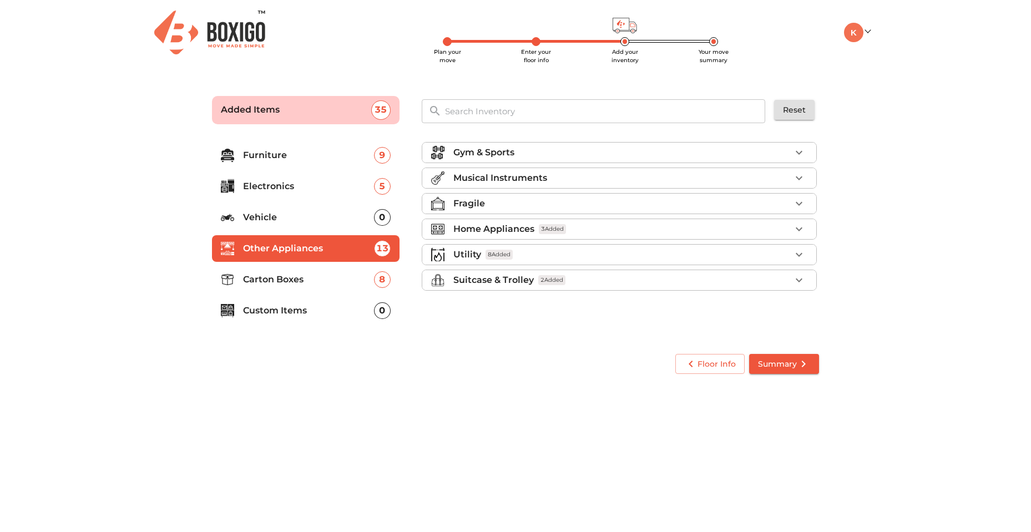
click at [567, 253] on div "Utility 8 Added" at bounding box center [621, 254] width 337 height 13
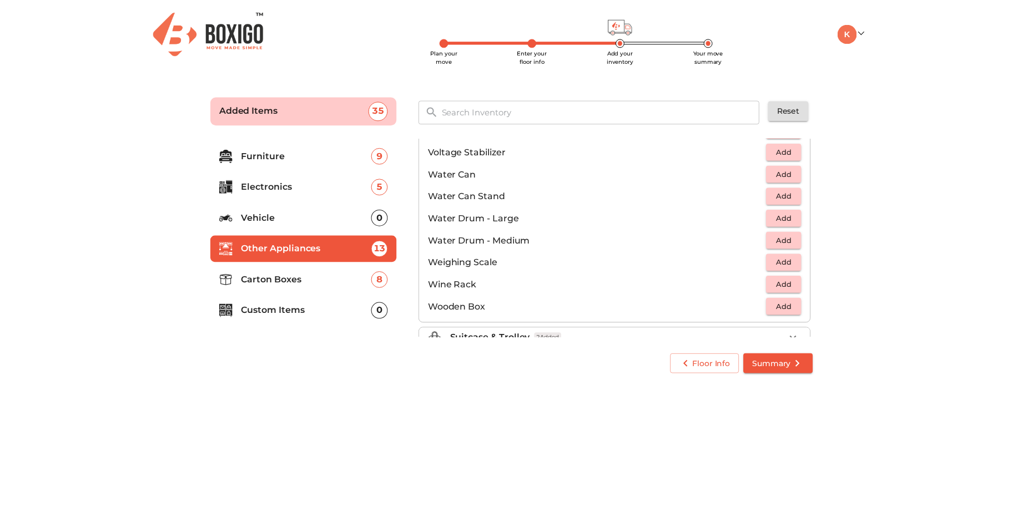
scroll to position [838, 0]
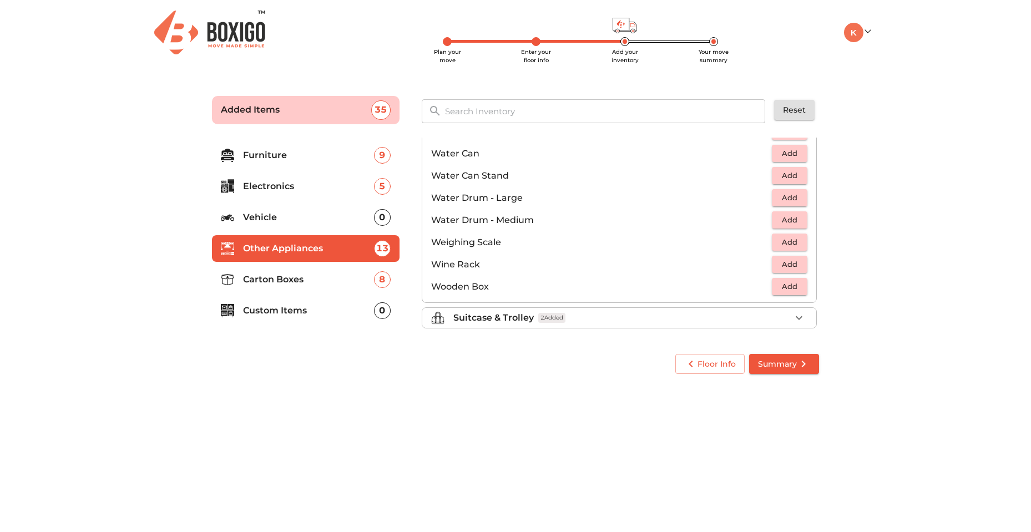
click at [795, 363] on span "Summary" at bounding box center [784, 364] width 52 height 14
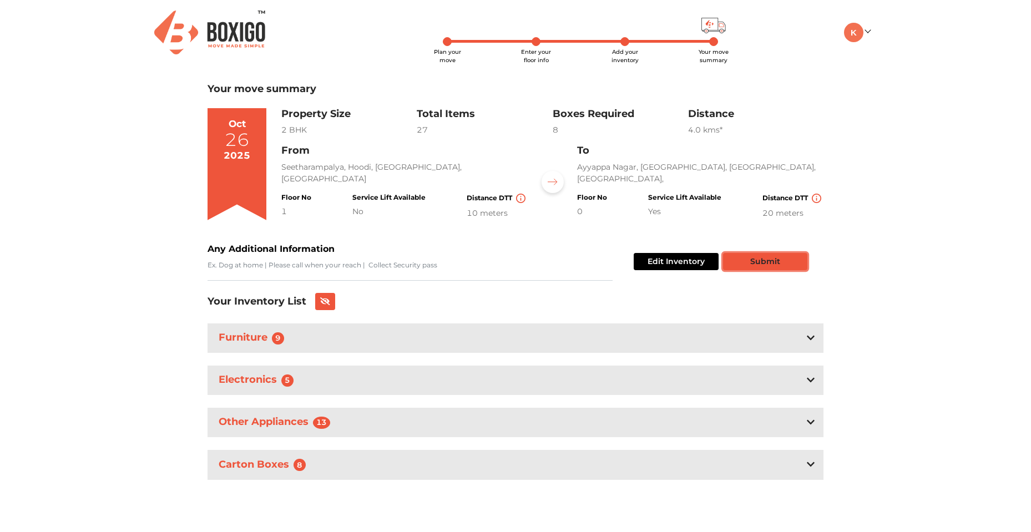
click at [767, 265] on button "Submit" at bounding box center [765, 261] width 84 height 17
